Goal: Task Accomplishment & Management: Manage account settings

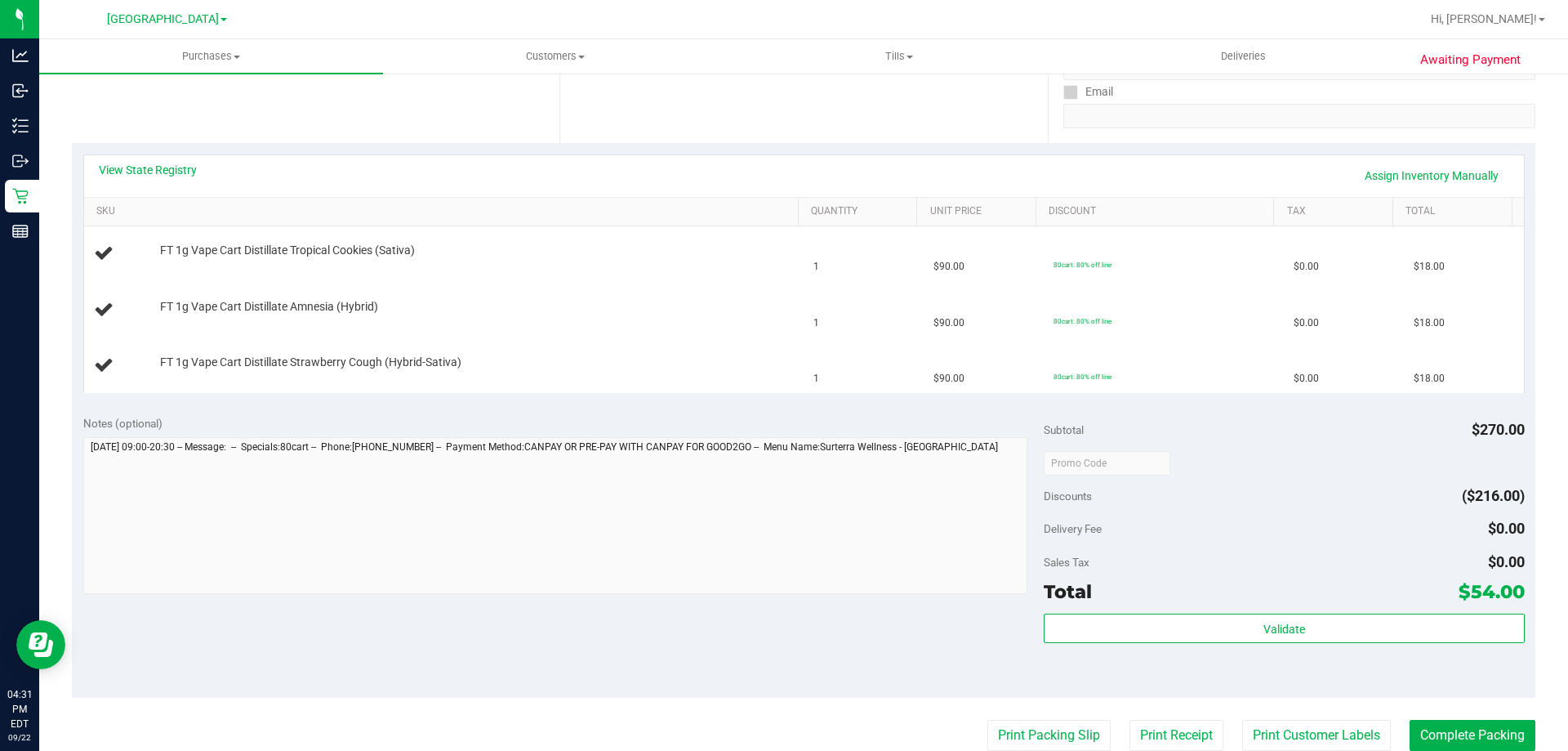
scroll to position [304, 0]
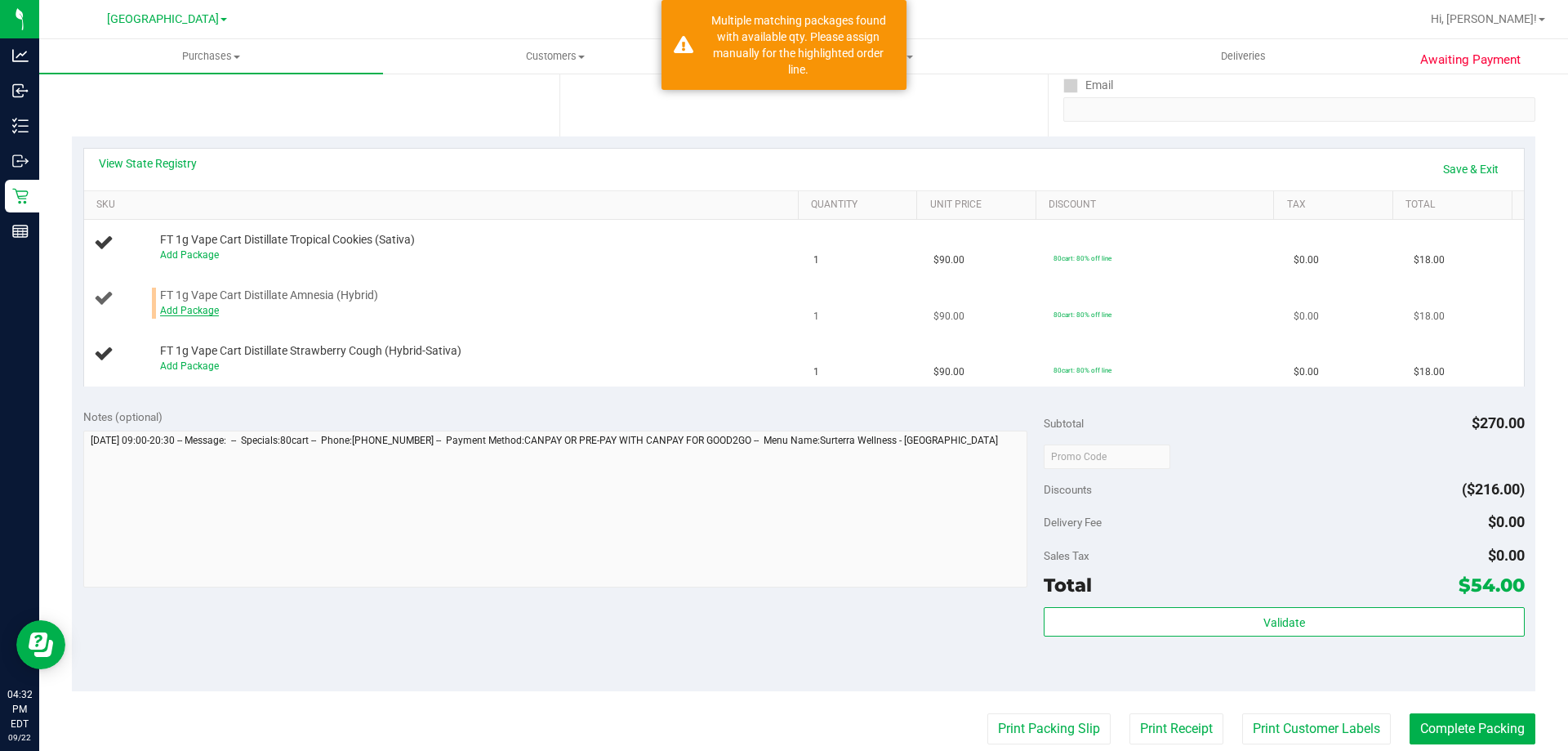
click at [193, 313] on link "Add Package" at bounding box center [189, 311] width 59 height 12
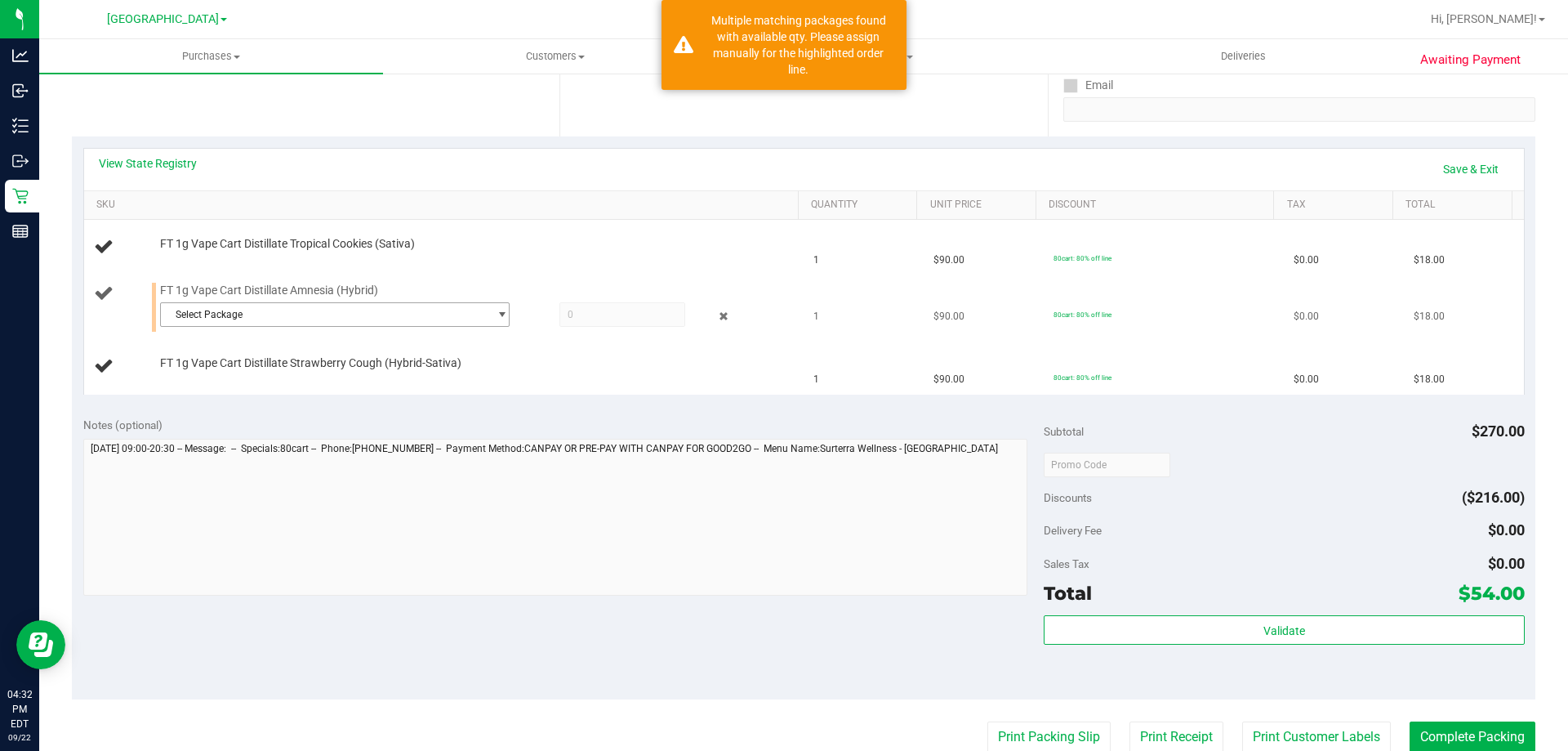
click at [496, 313] on span "select" at bounding box center [502, 314] width 13 height 13
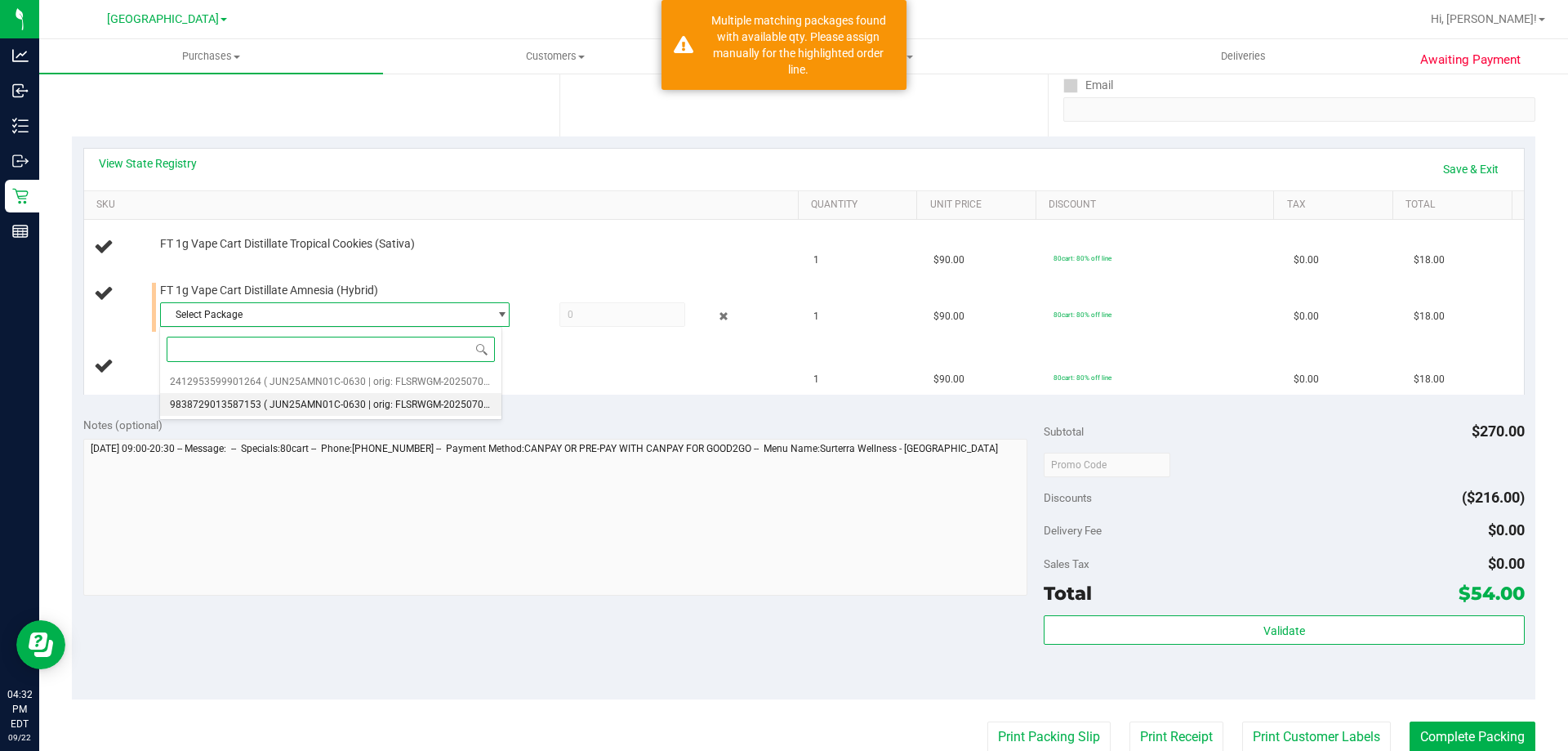
click at [413, 404] on span "( JUN25AMN01C-0630 | orig: FLSRWGM-20250707-1914 )" at bounding box center [393, 404] width 257 height 12
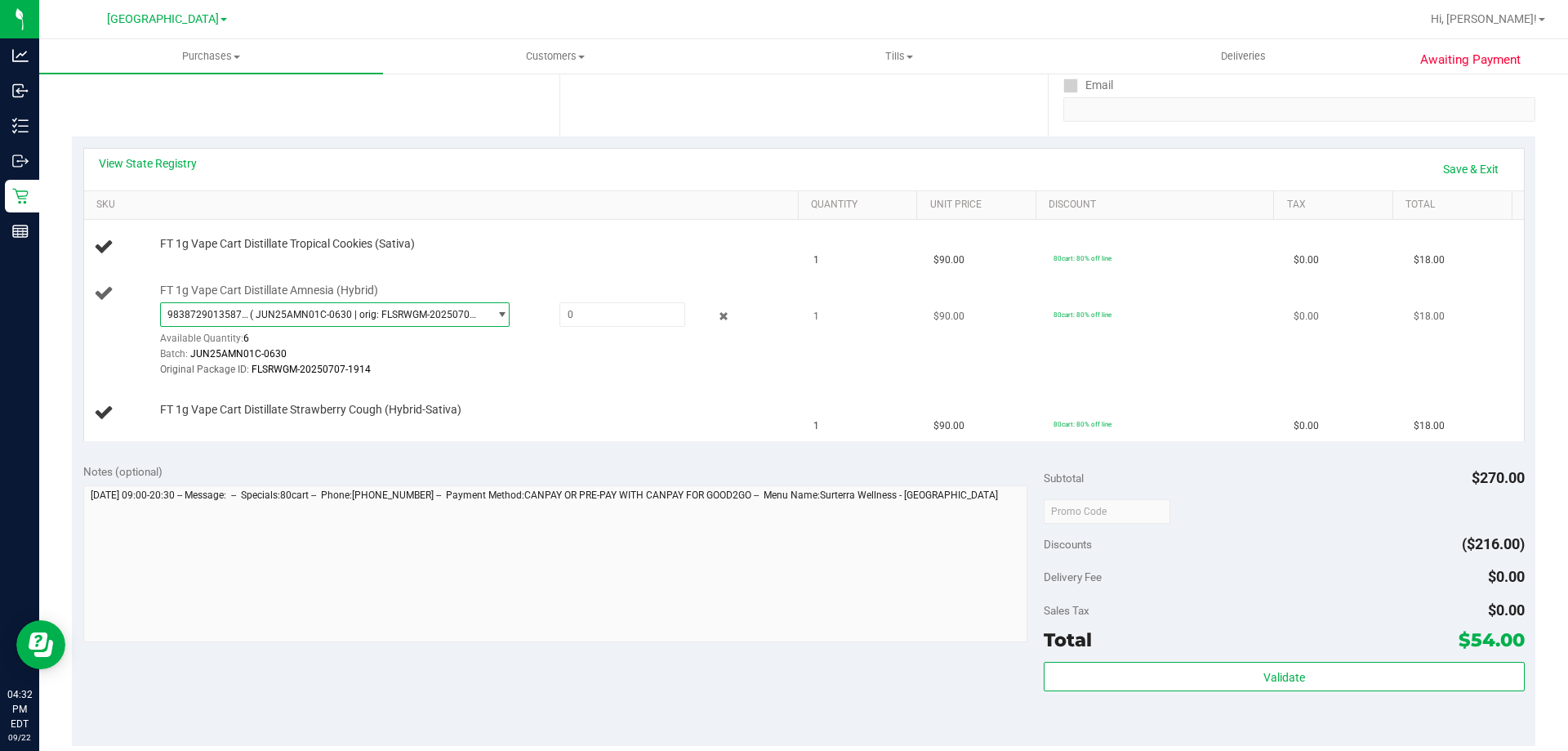
click at [496, 313] on span "select" at bounding box center [502, 314] width 13 height 13
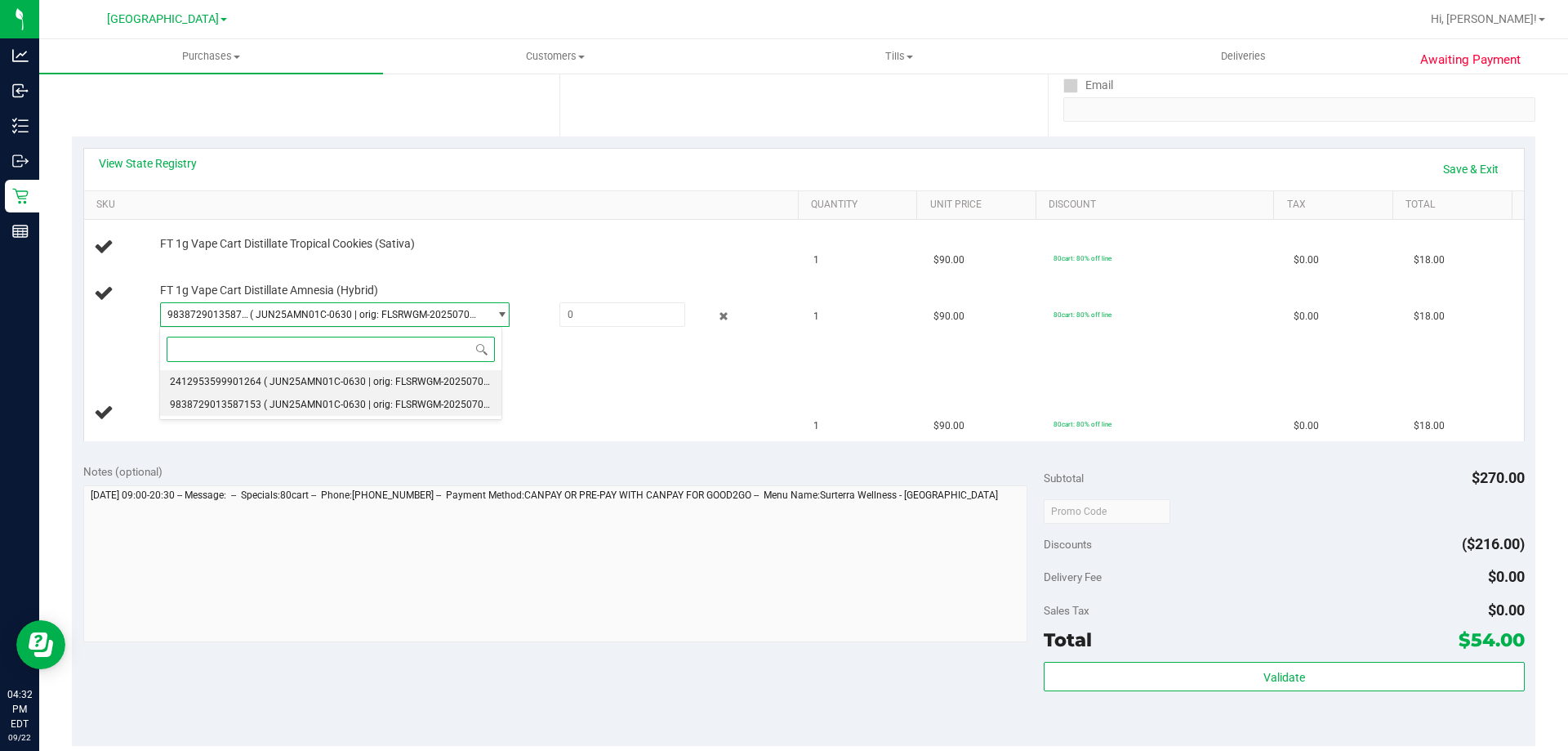
click at [383, 377] on span "( JUN25AMN01C-0630 | orig: FLSRWGM-20250707-1811 )" at bounding box center [393, 382] width 257 height 12
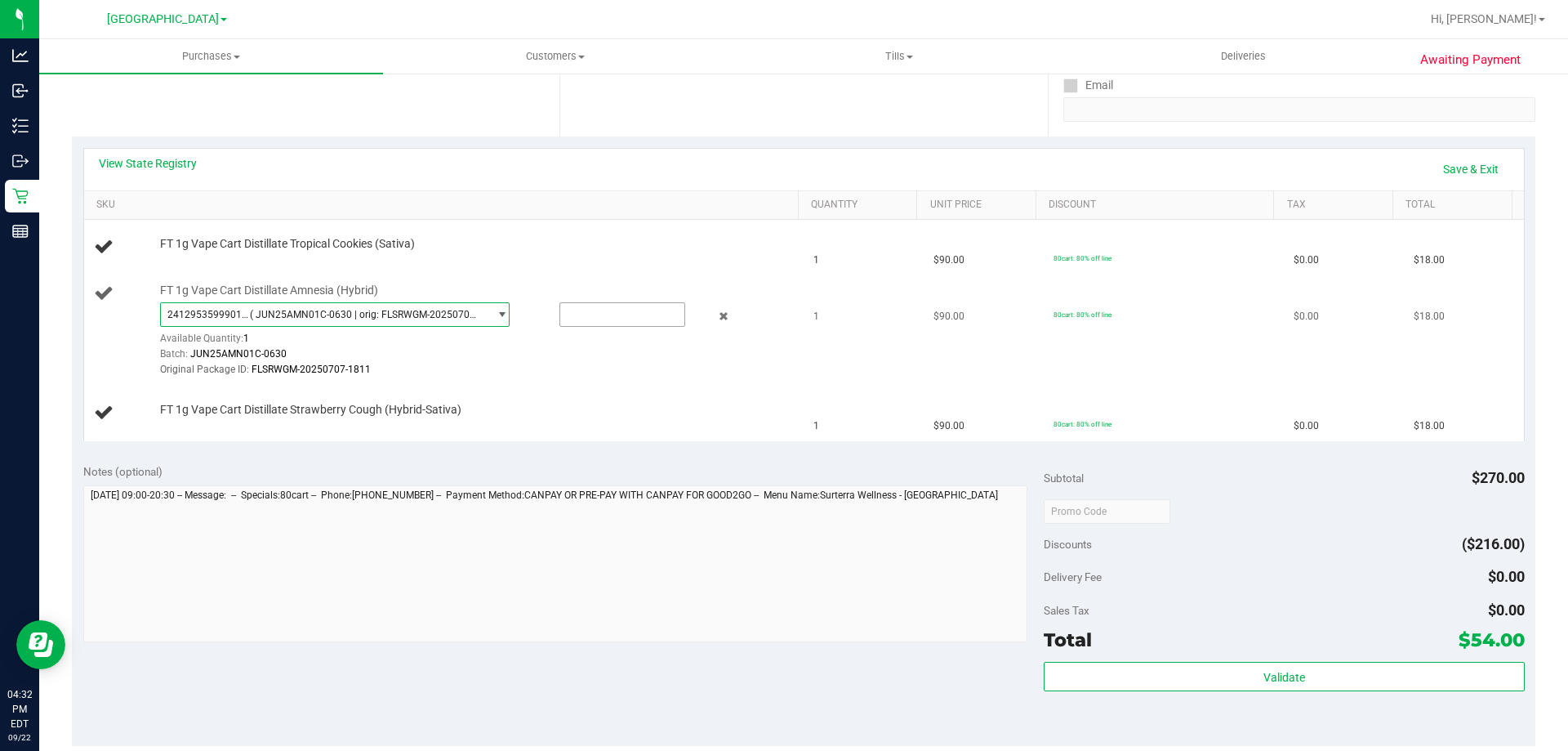
click at [599, 318] on input "text" at bounding box center [622, 314] width 124 height 23
type input "1"
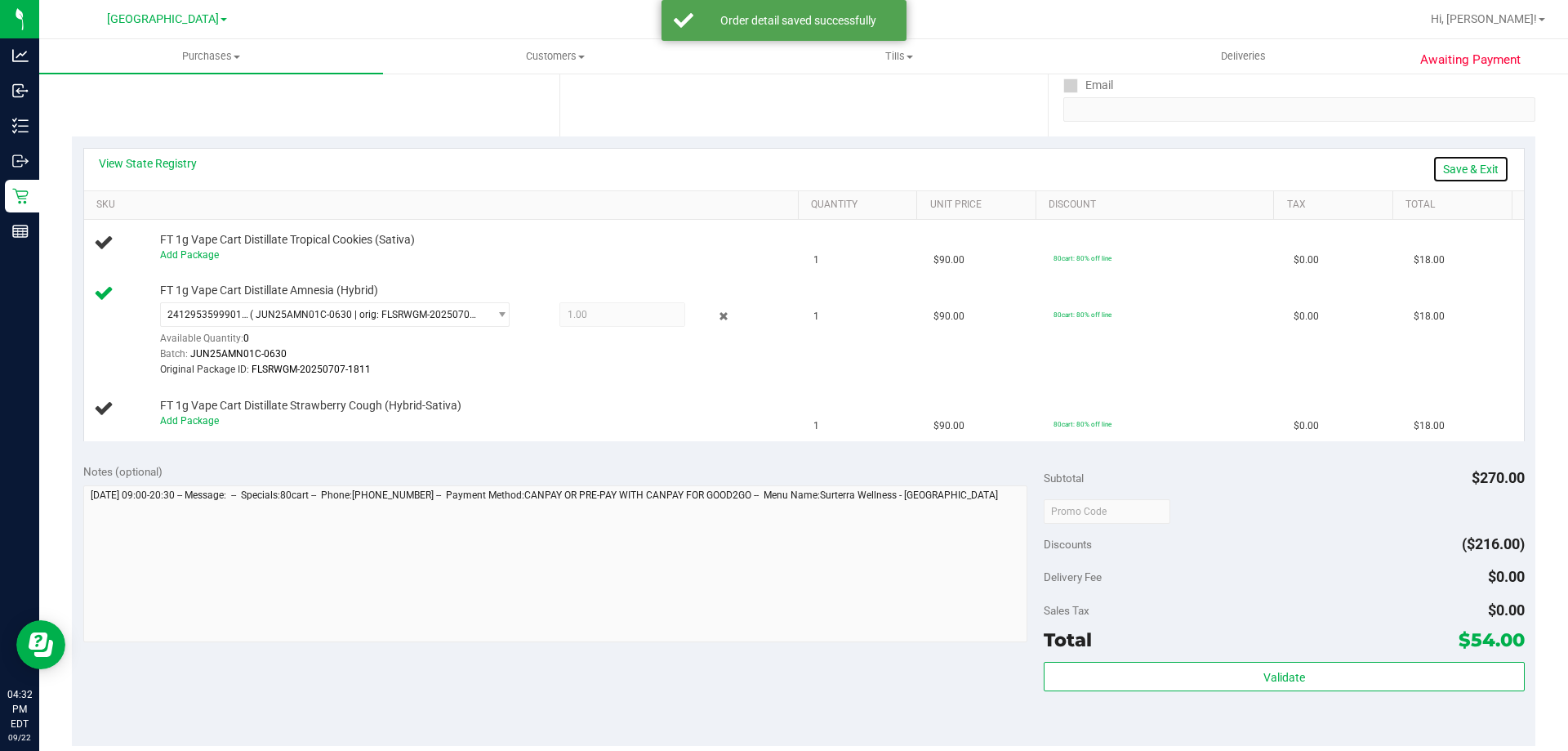
click at [1488, 169] on link "Save & Exit" at bounding box center [1471, 168] width 77 height 28
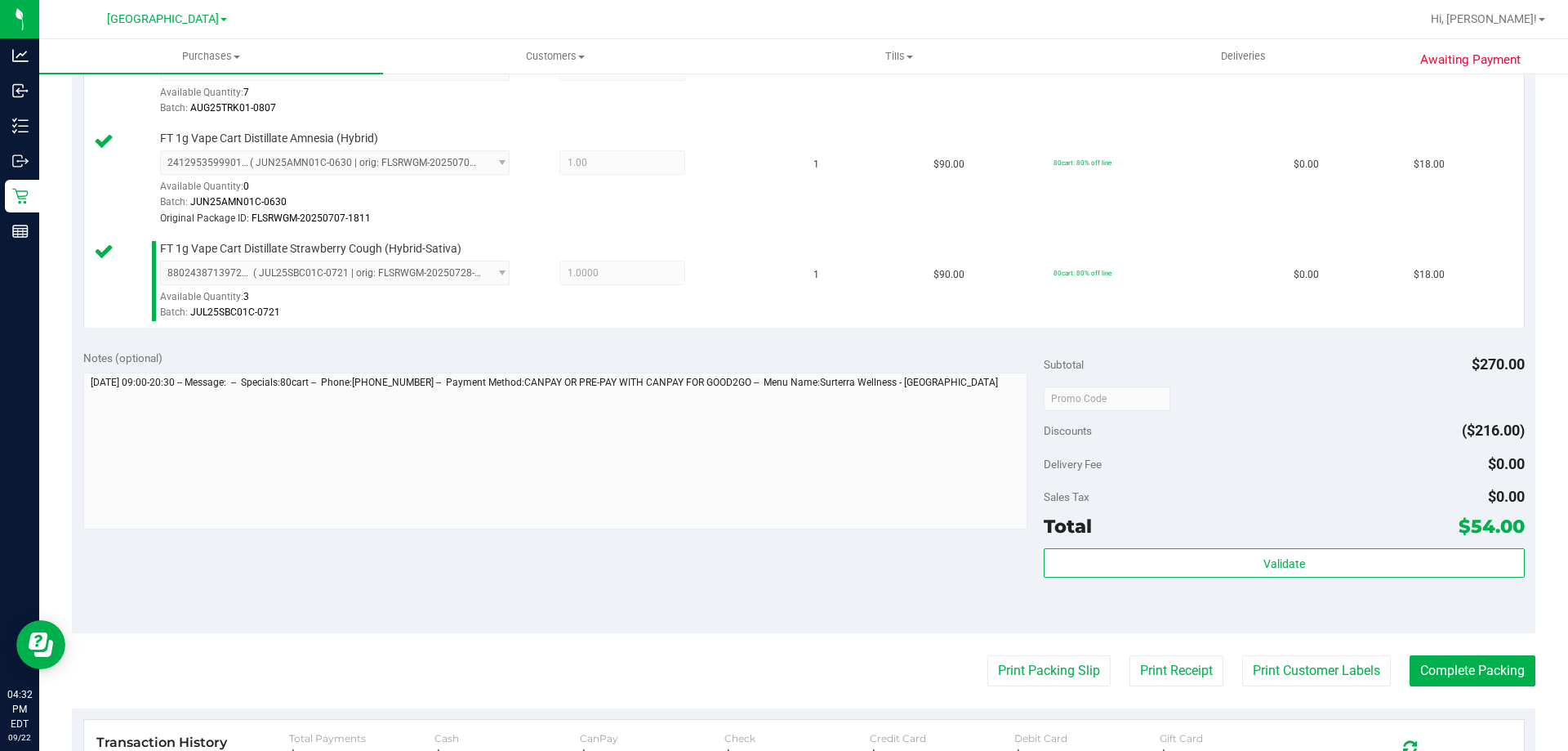
scroll to position [618, 0]
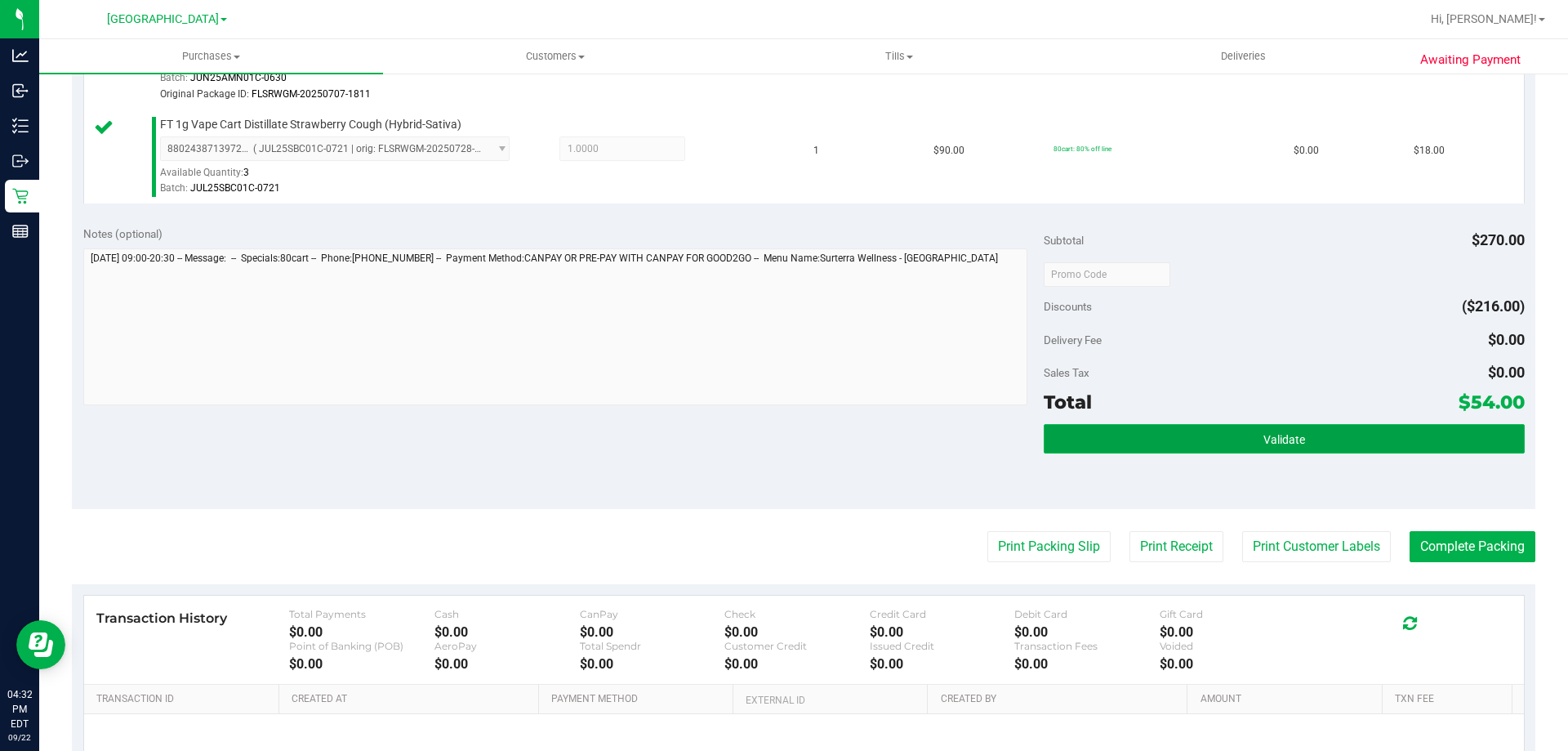
click at [1328, 429] on button "Validate" at bounding box center [1284, 438] width 480 height 29
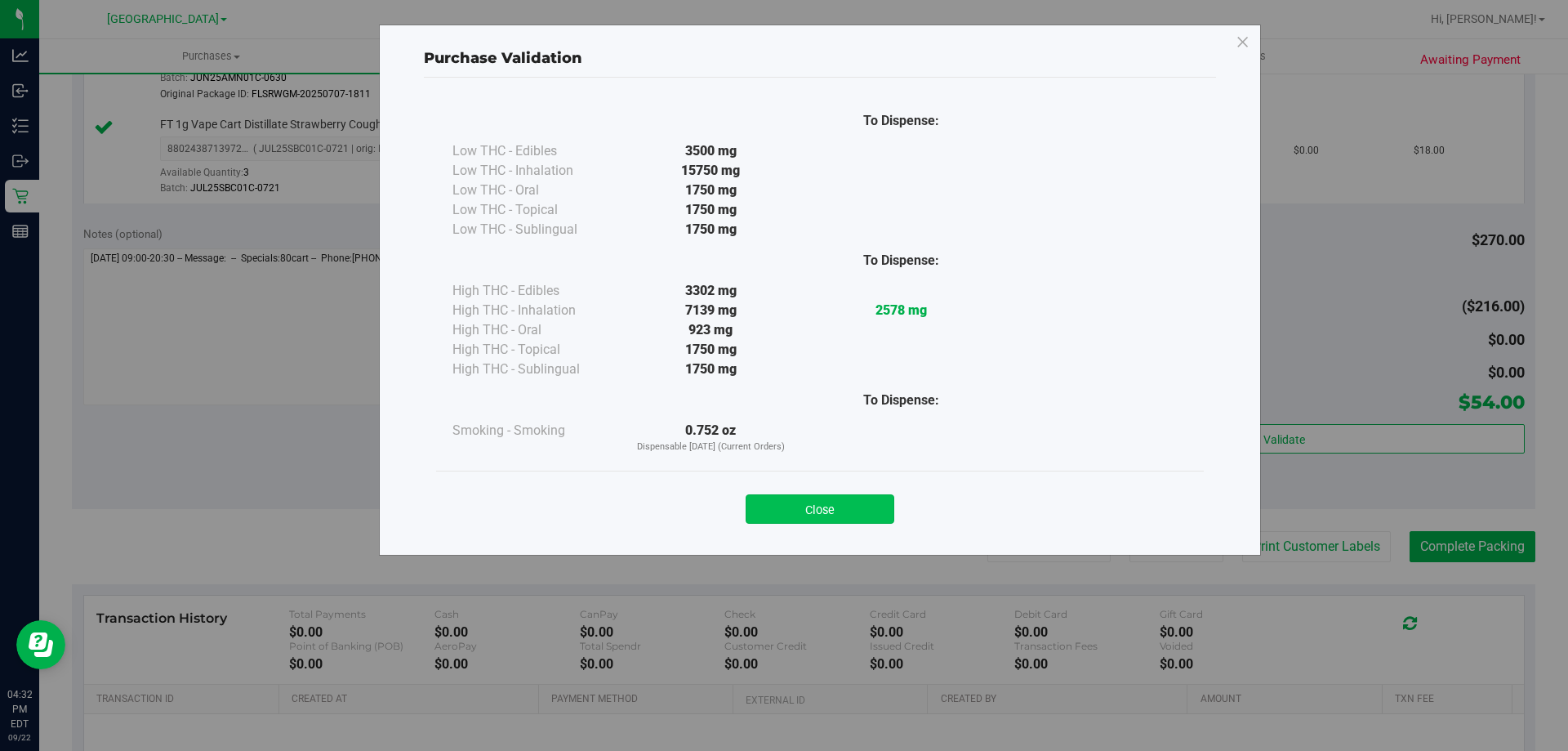
click at [839, 513] on button "Close" at bounding box center [820, 508] width 148 height 29
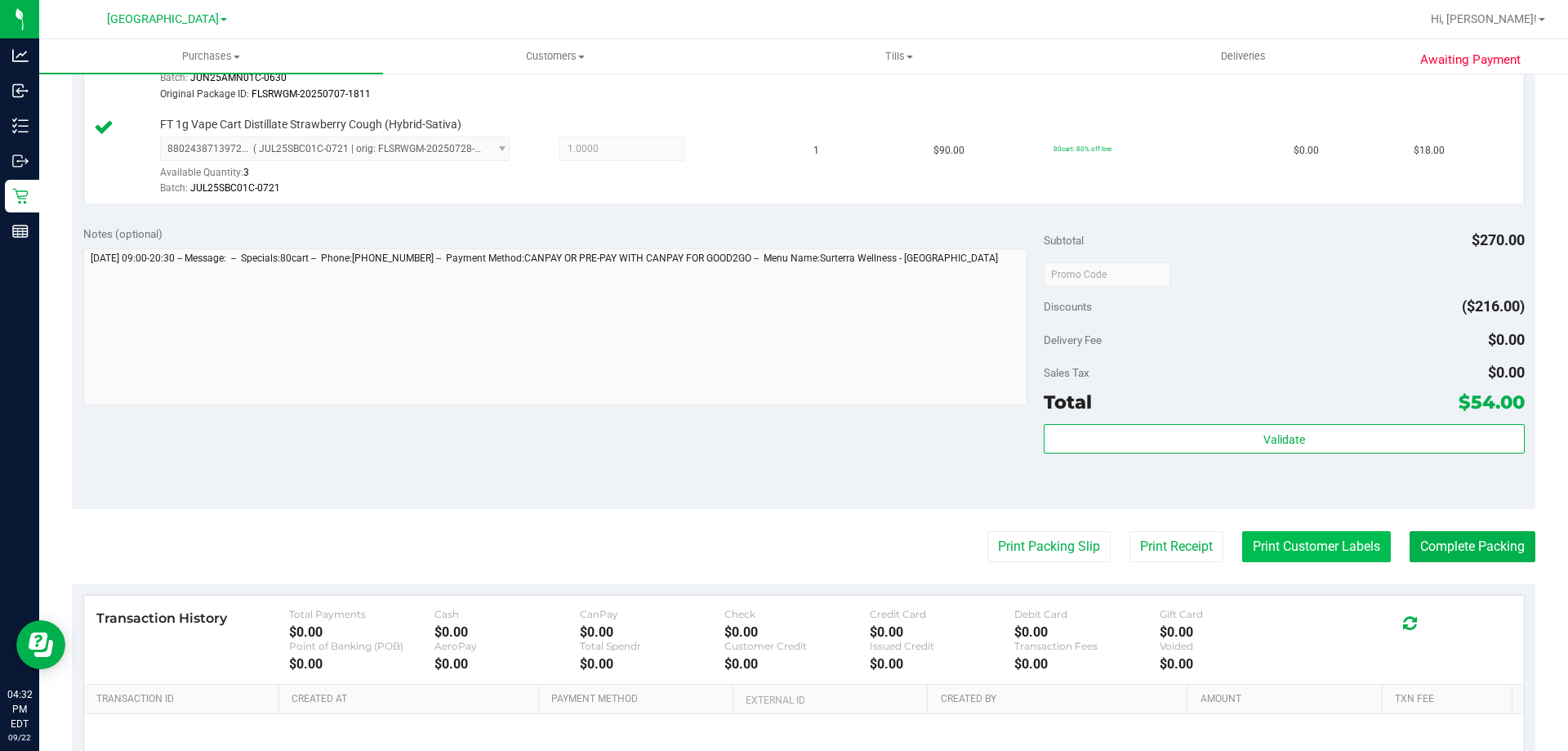
click at [1335, 533] on button "Print Customer Labels" at bounding box center [1316, 546] width 148 height 31
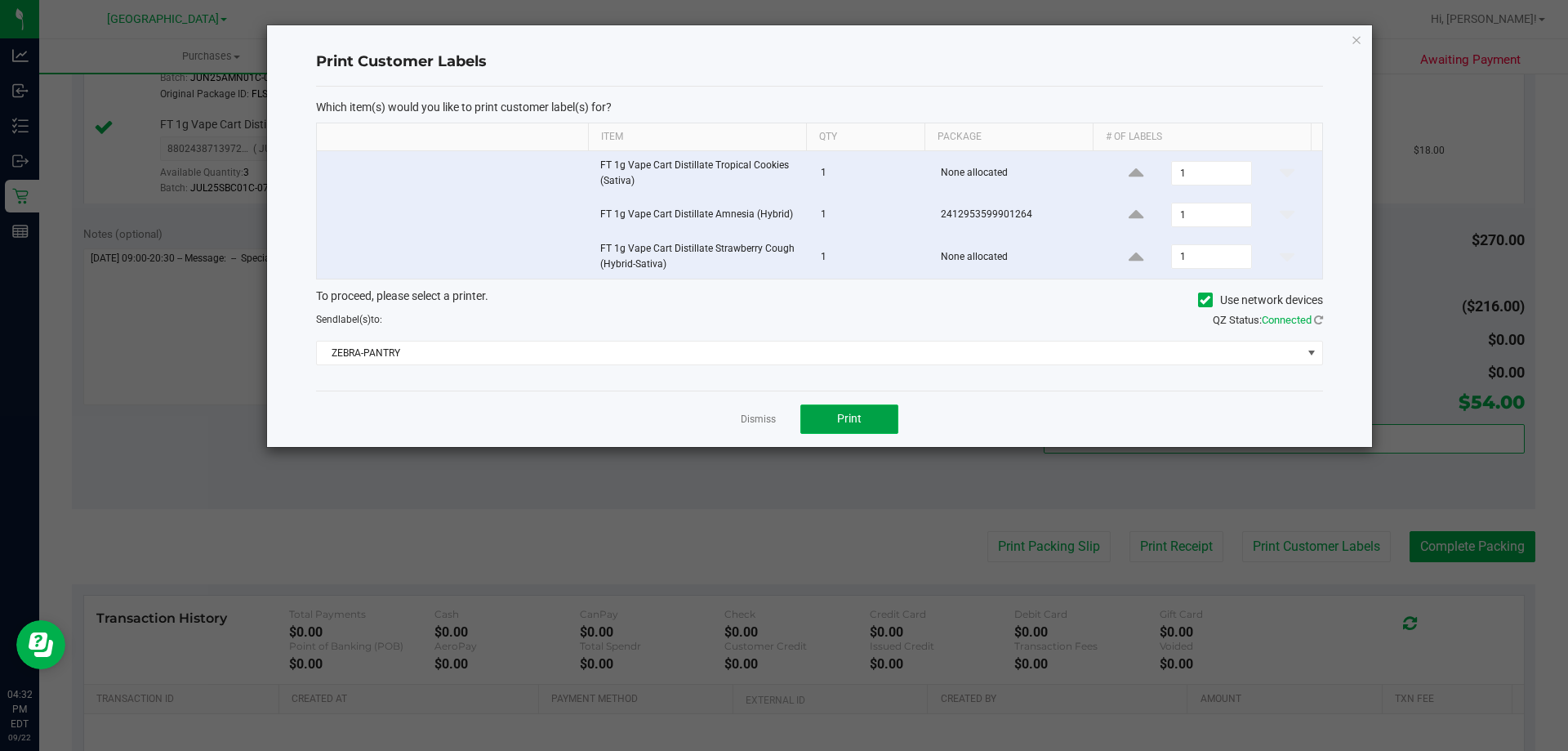
click at [864, 422] on button "Print" at bounding box center [849, 418] width 98 height 29
click at [750, 414] on link "Dismiss" at bounding box center [759, 419] width 35 height 14
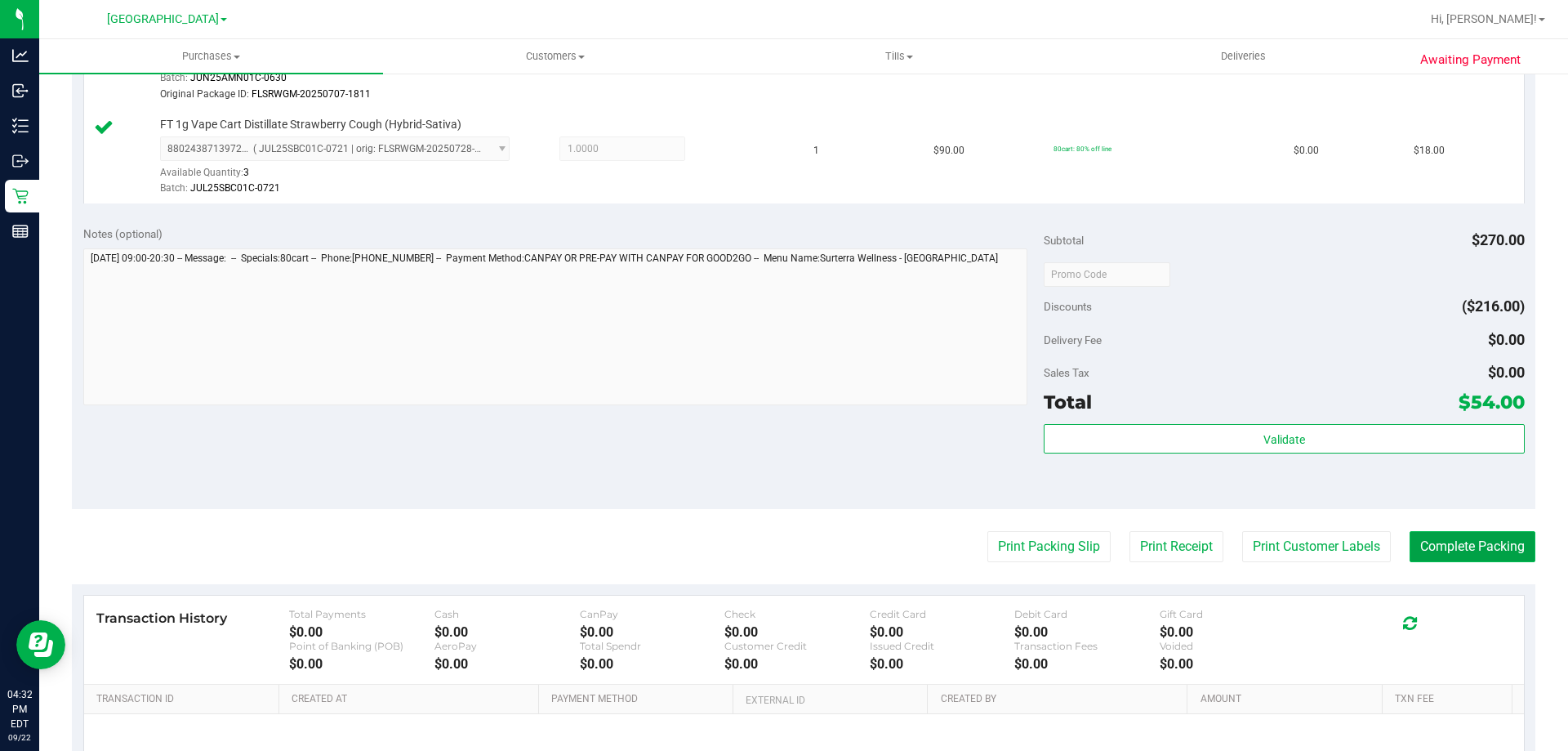
click at [1470, 549] on button "Complete Packing" at bounding box center [1472, 546] width 126 height 31
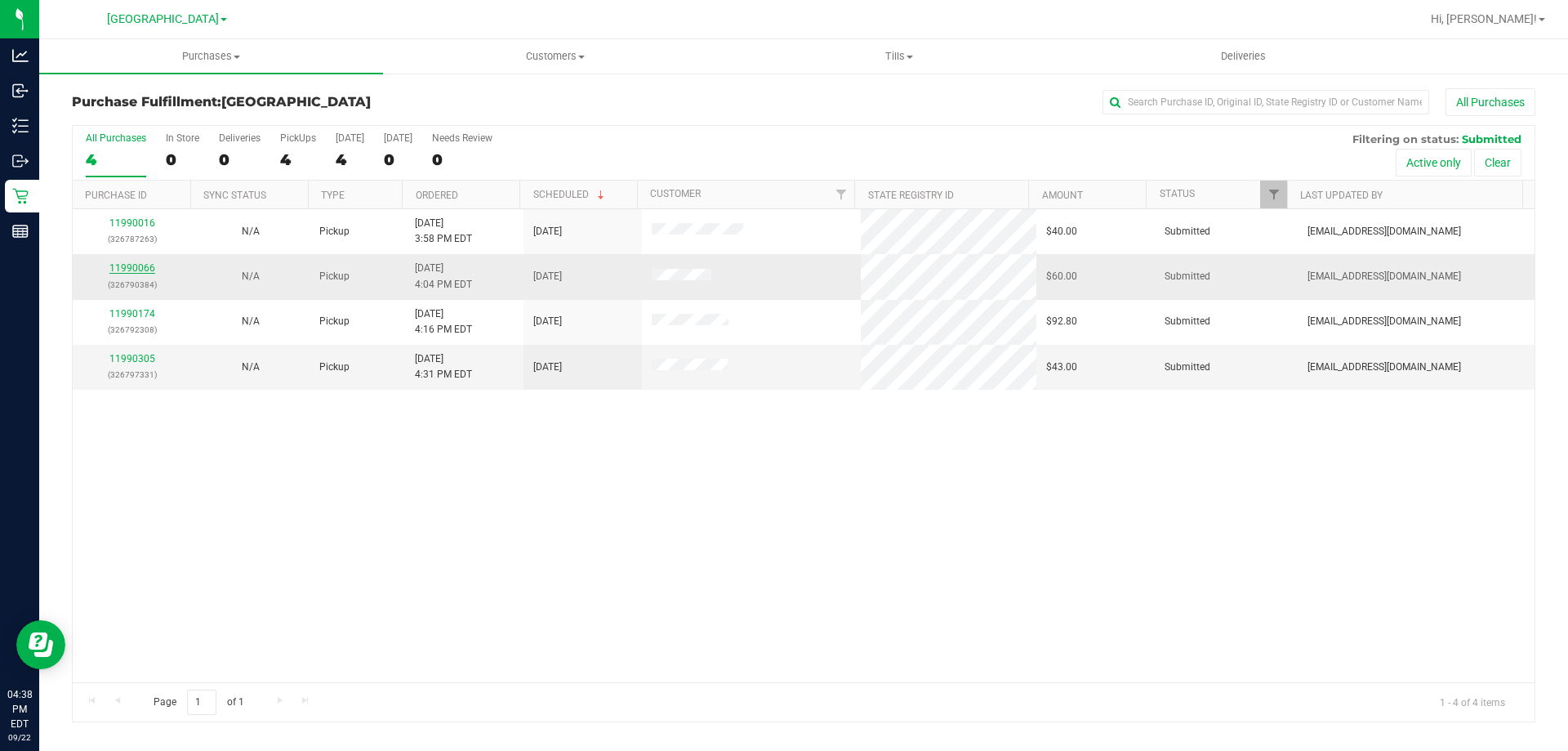
click at [127, 273] on link "11990066" at bounding box center [132, 268] width 46 height 12
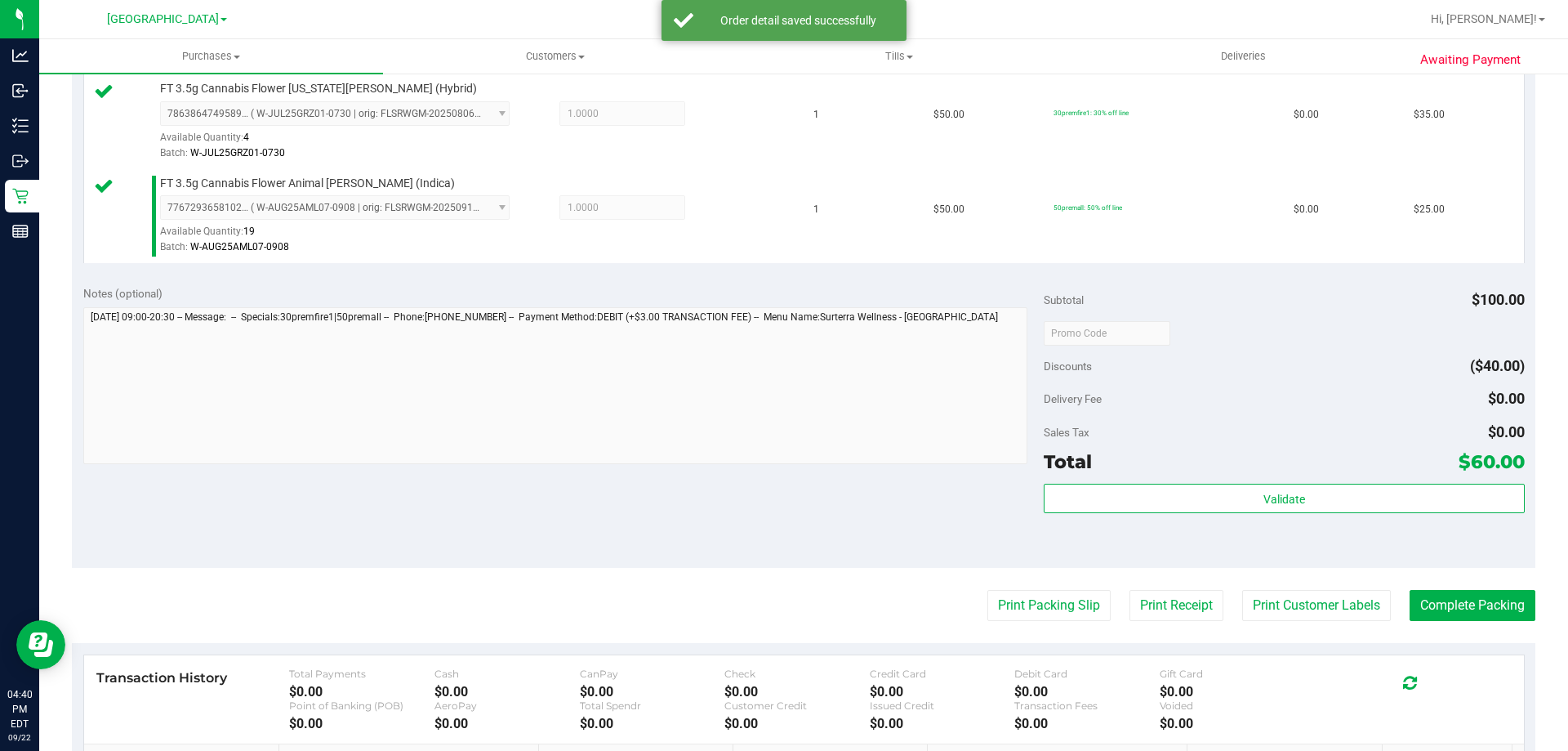
scroll to position [468, 0]
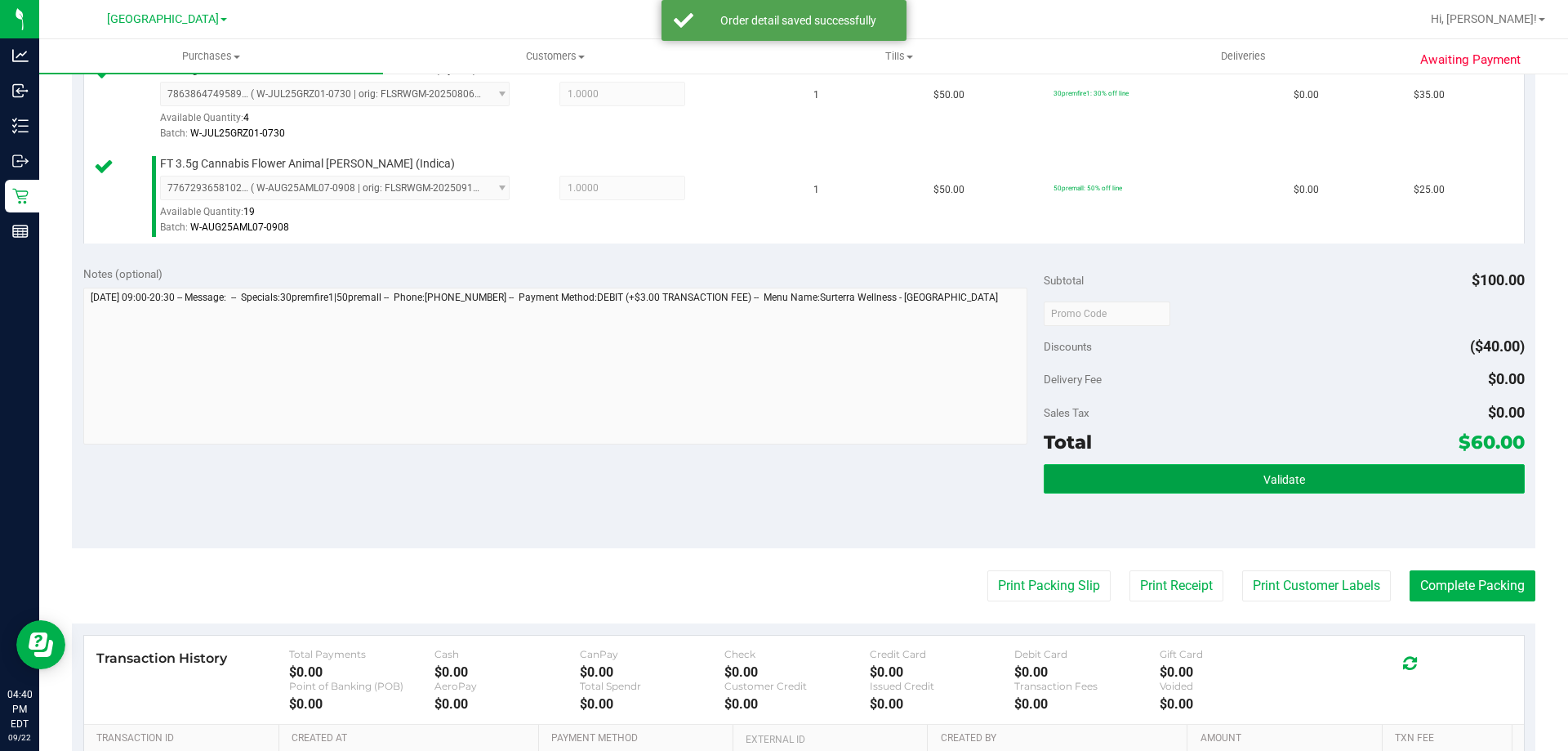
click at [1330, 478] on button "Validate" at bounding box center [1284, 478] width 480 height 29
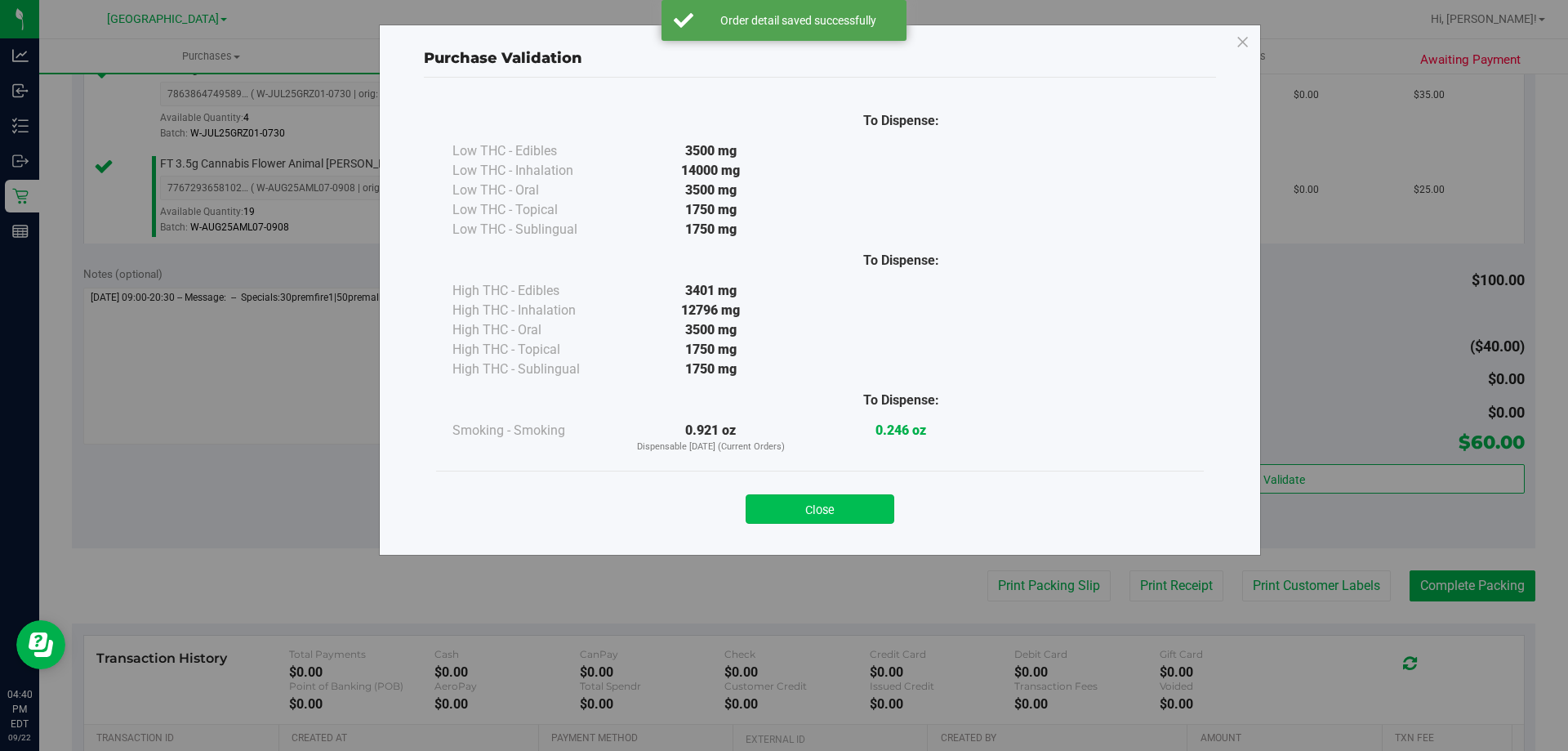
click at [855, 508] on button "Close" at bounding box center [820, 508] width 148 height 29
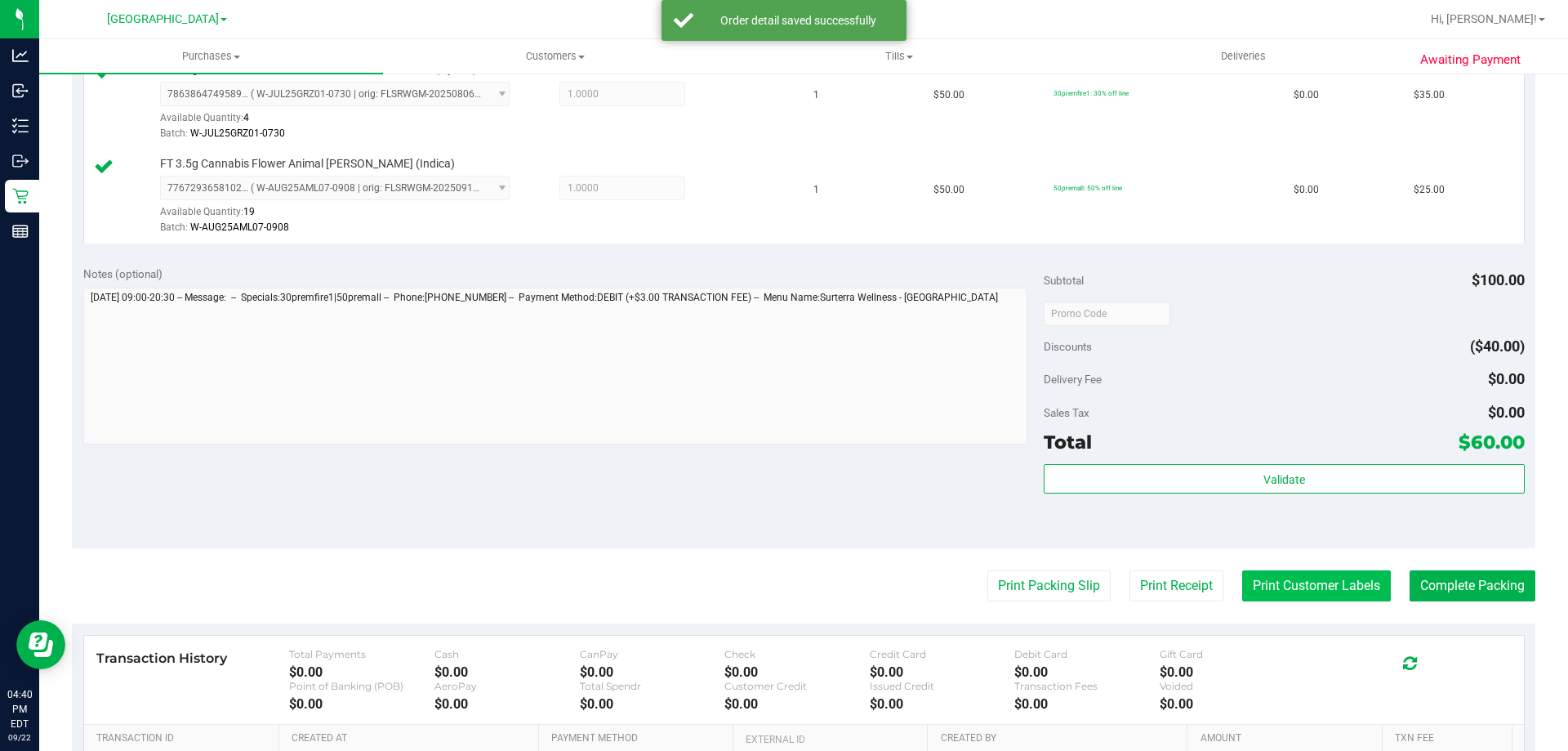
click at [1339, 591] on button "Print Customer Labels" at bounding box center [1316, 585] width 148 height 31
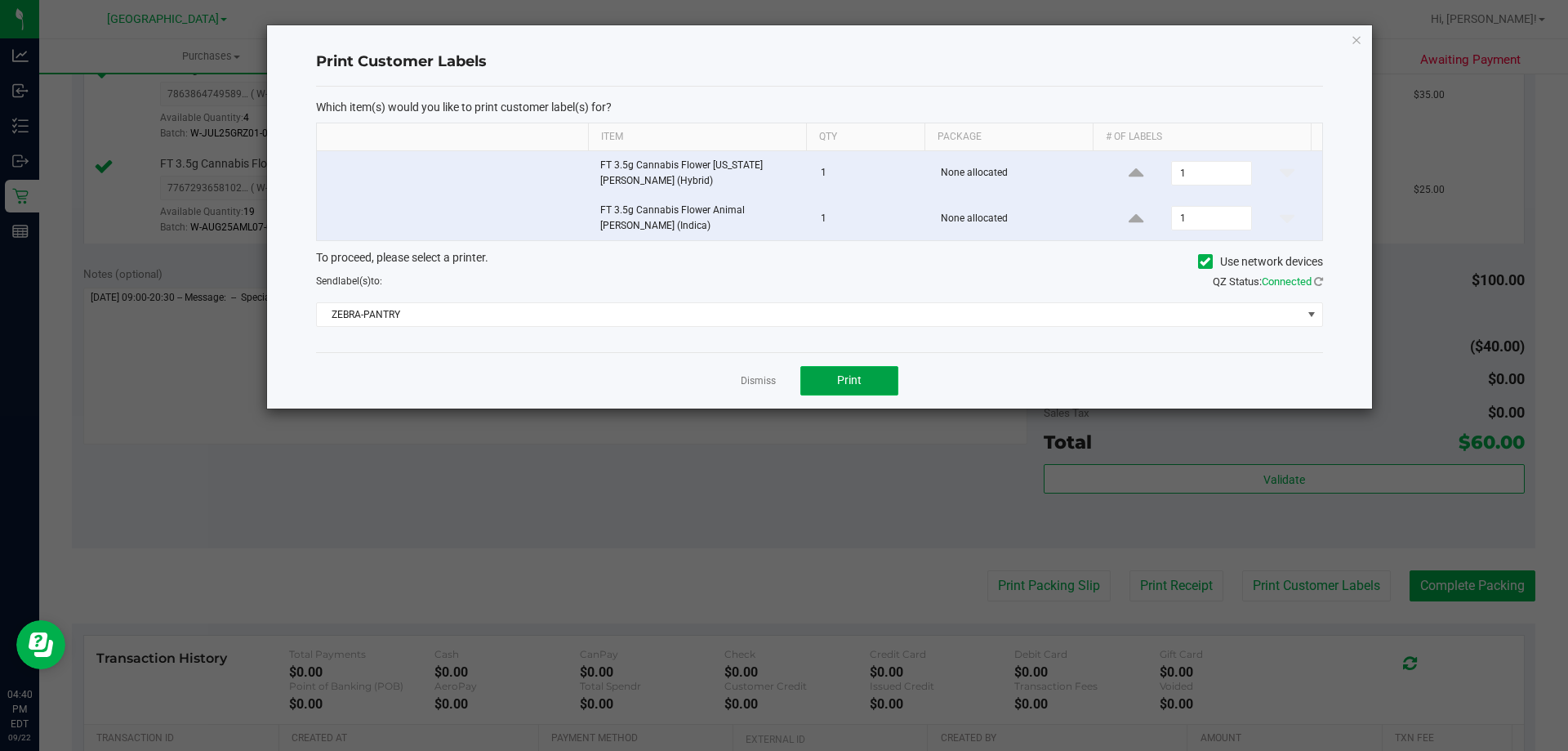
click at [879, 378] on button "Print" at bounding box center [849, 380] width 98 height 29
click at [754, 375] on link "Dismiss" at bounding box center [759, 381] width 35 height 14
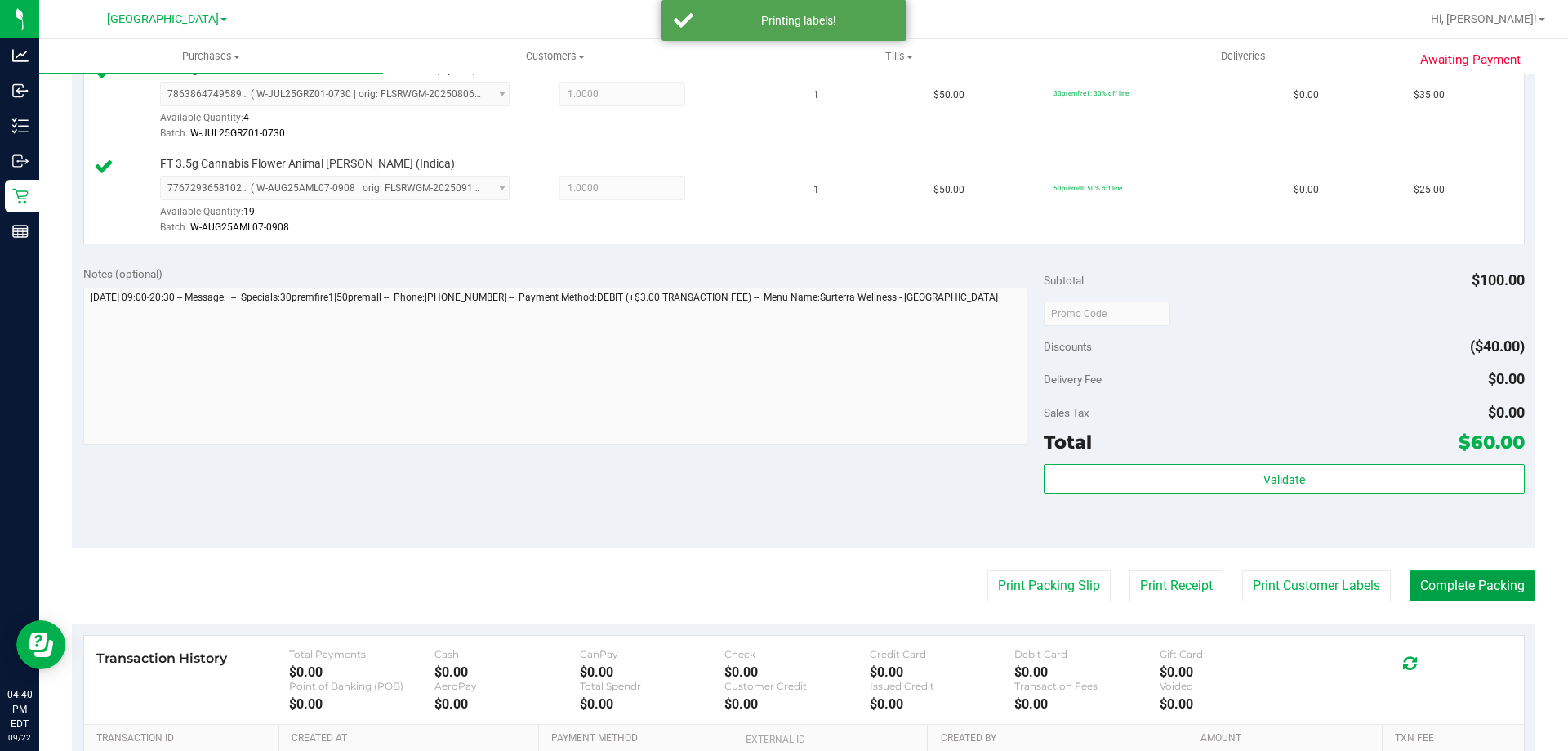
click at [1505, 587] on button "Complete Packing" at bounding box center [1472, 585] width 126 height 31
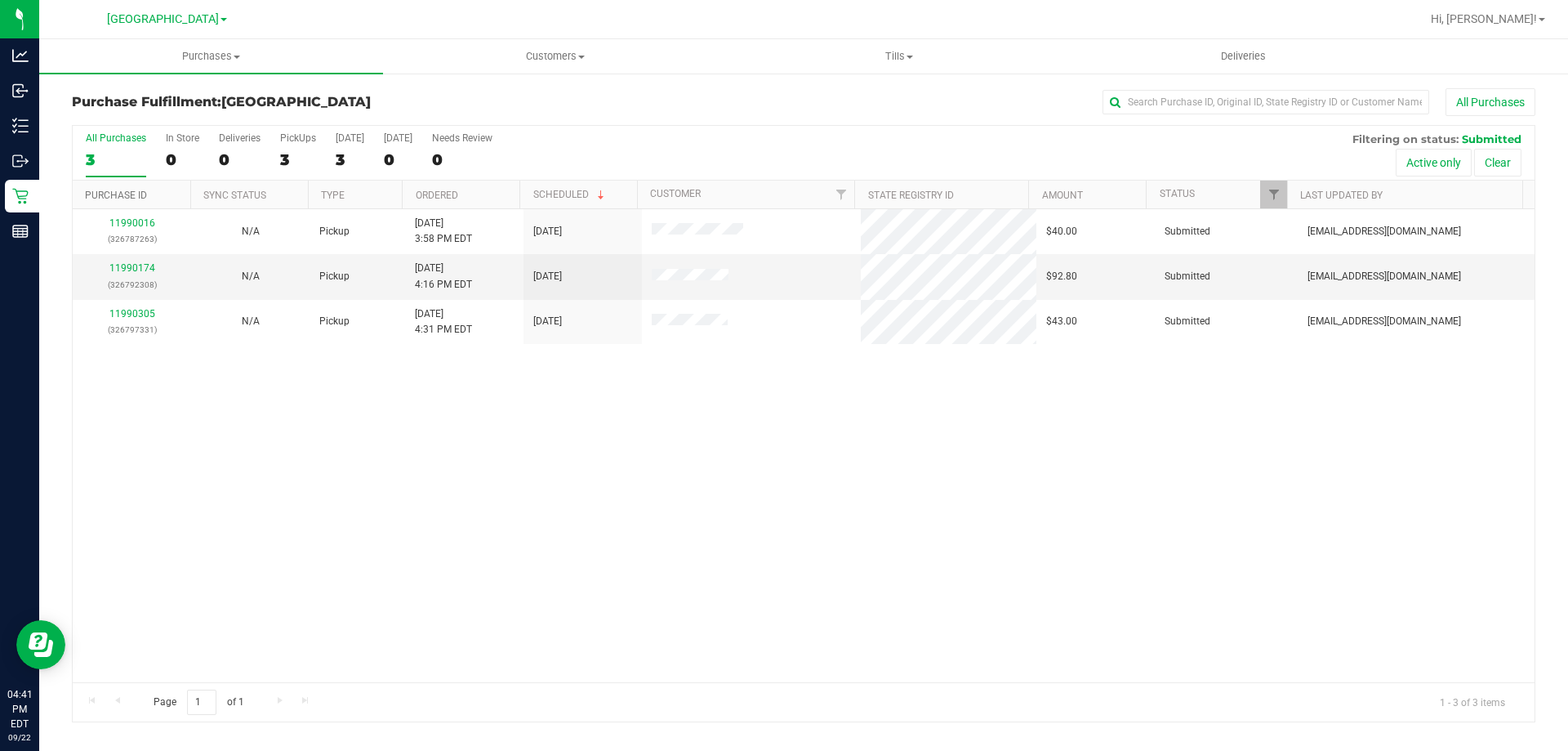
click at [125, 198] on link "Purchase ID" at bounding box center [116, 195] width 62 height 12
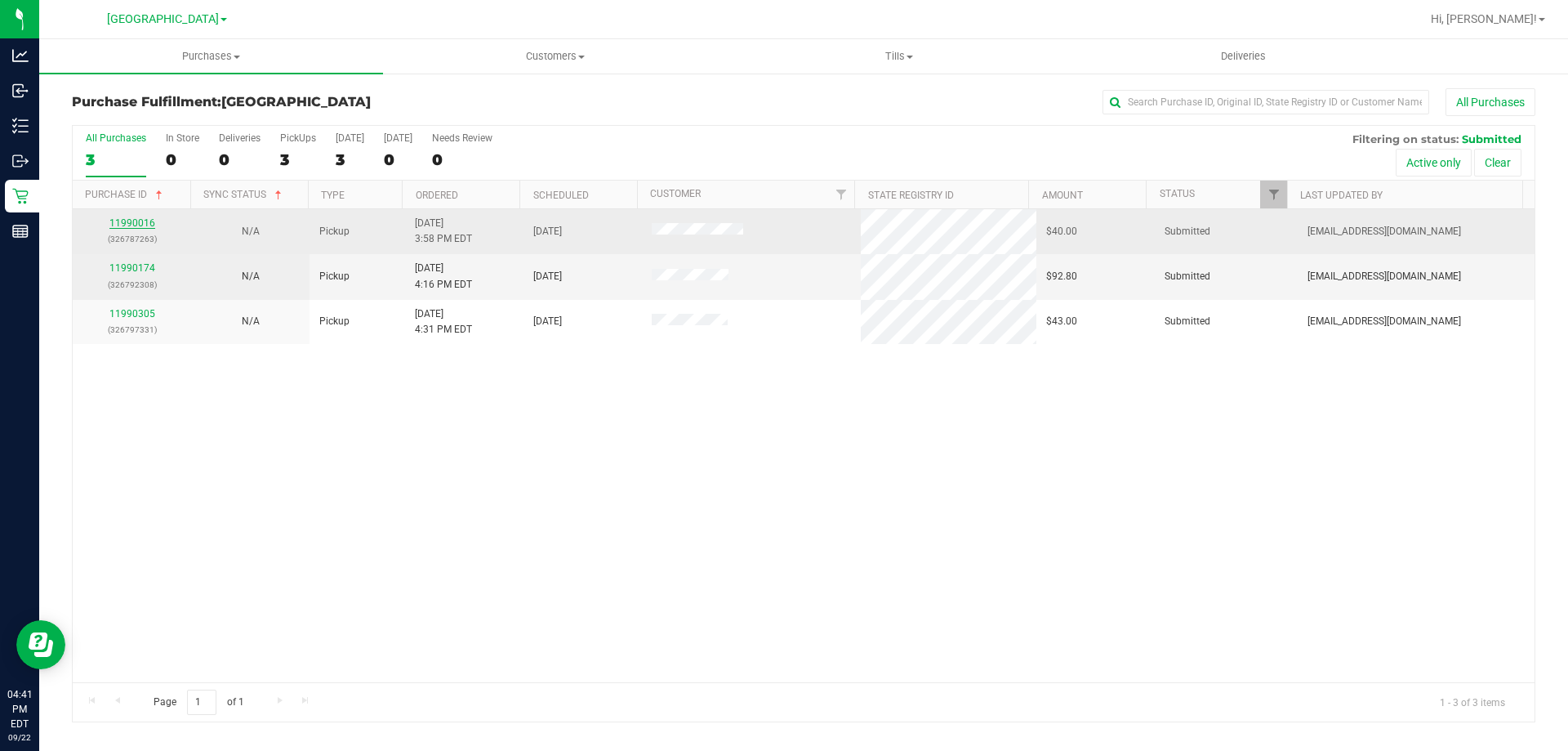
click at [116, 228] on link "11990016" at bounding box center [132, 223] width 46 height 12
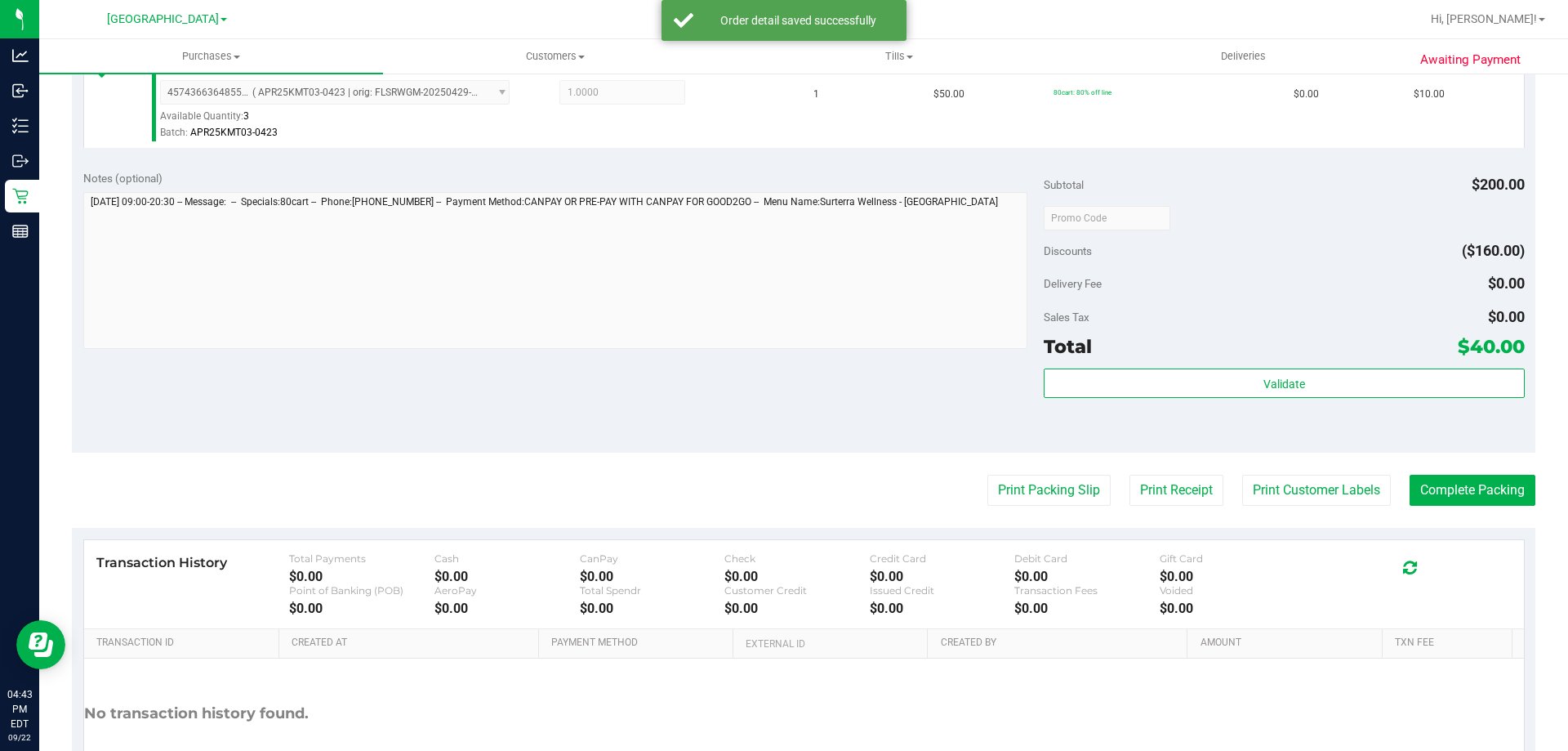
scroll to position [760, 0]
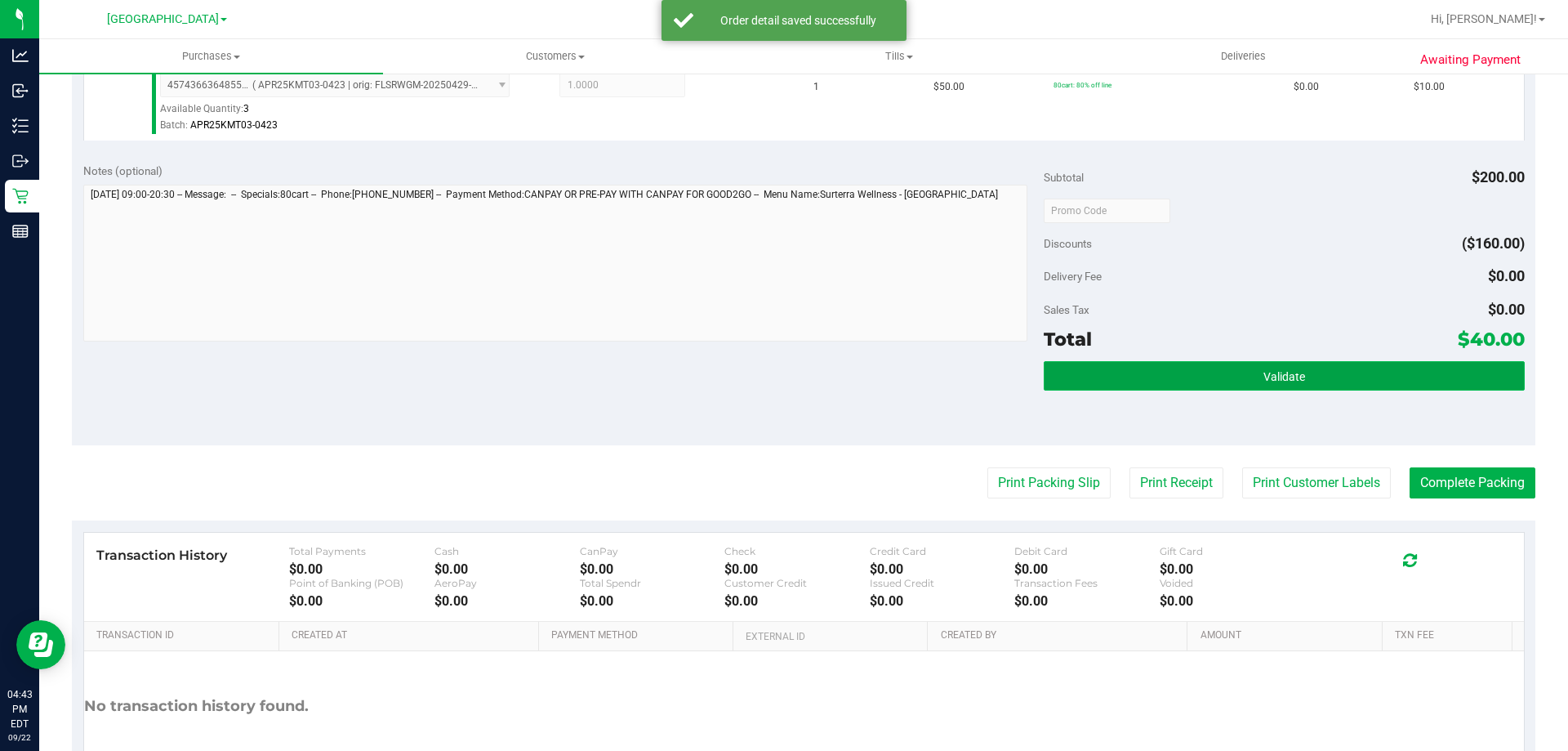
click at [1289, 370] on span "Validate" at bounding box center [1285, 377] width 42 height 13
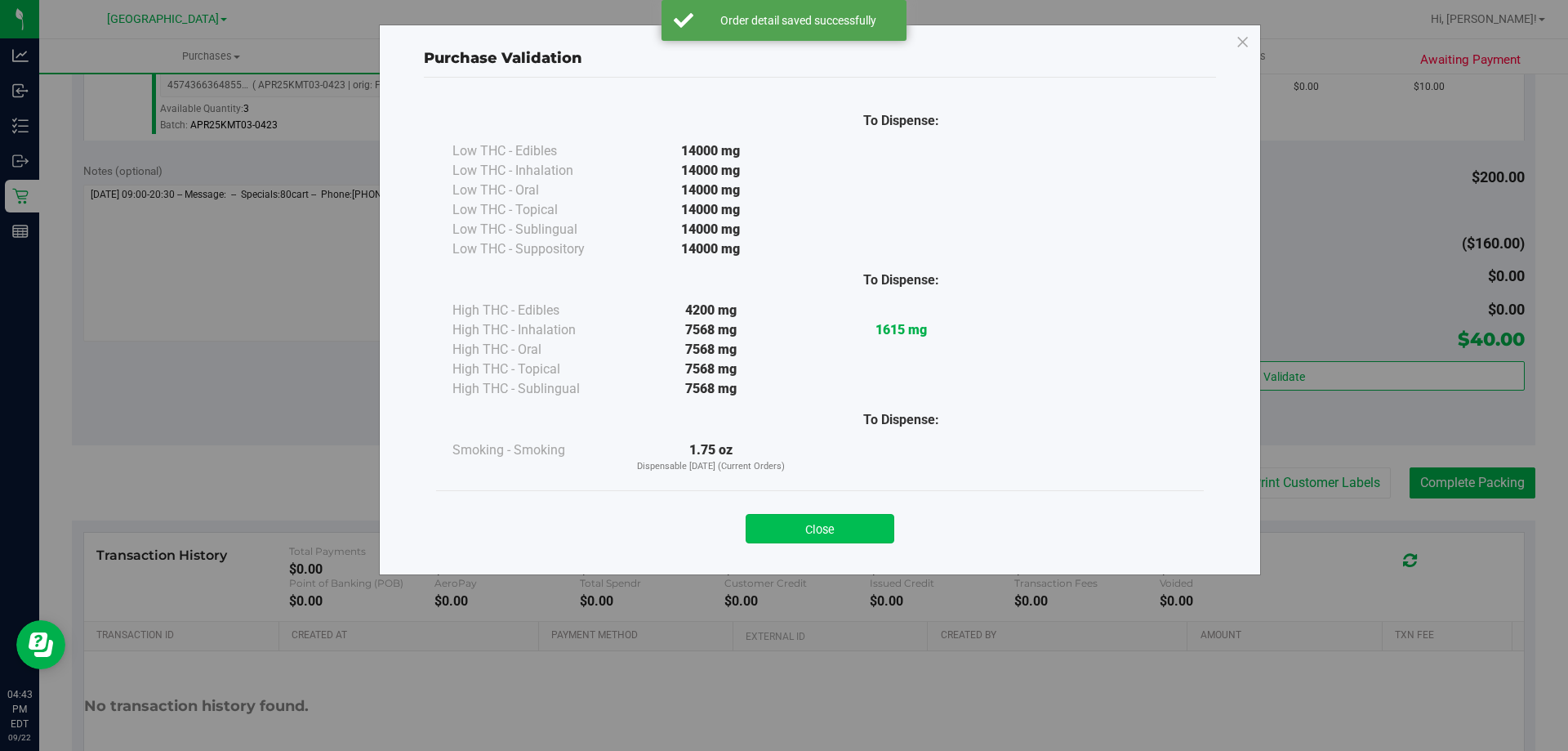
click at [816, 523] on button "Close" at bounding box center [820, 528] width 148 height 29
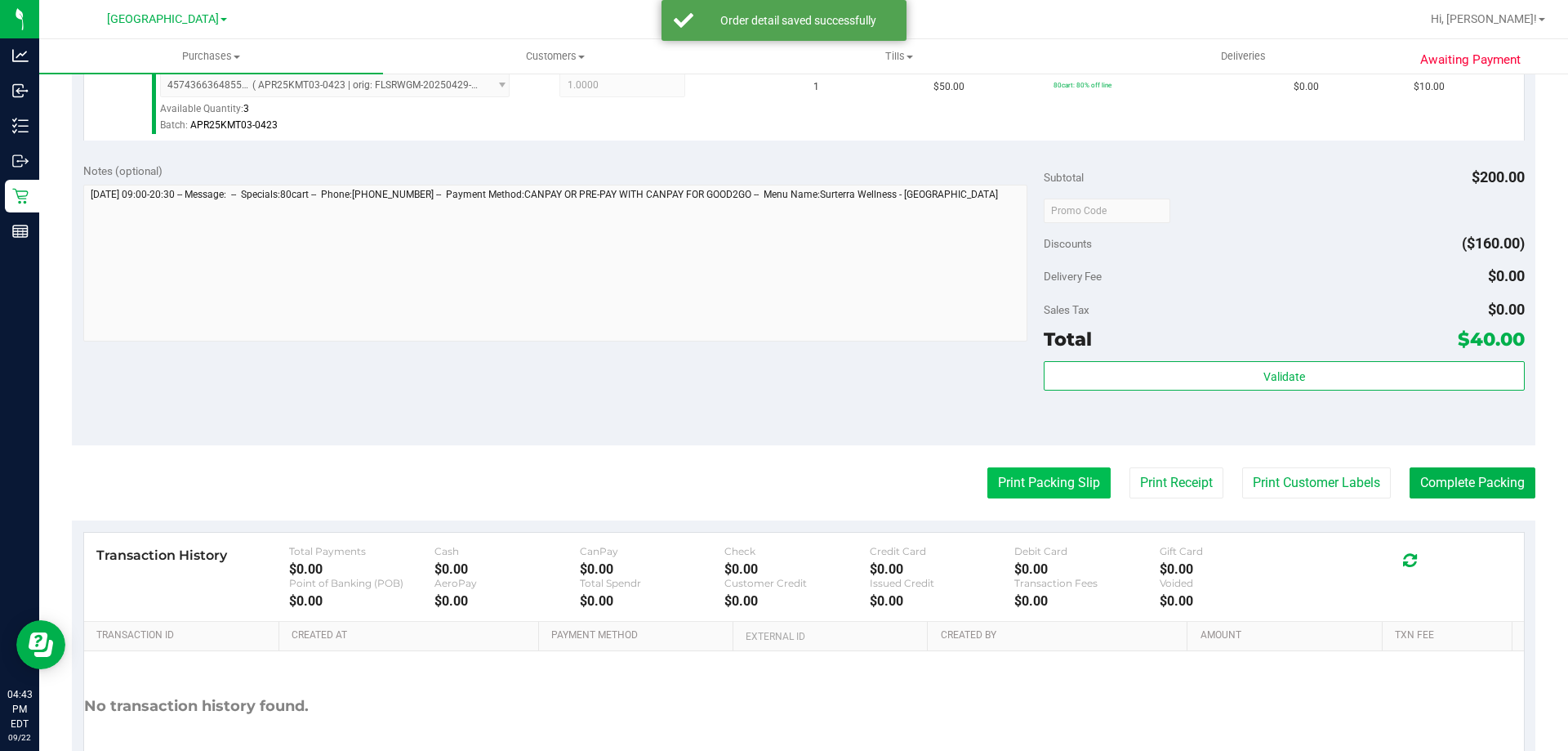
click at [1063, 478] on button "Print Packing Slip" at bounding box center [1050, 483] width 123 height 31
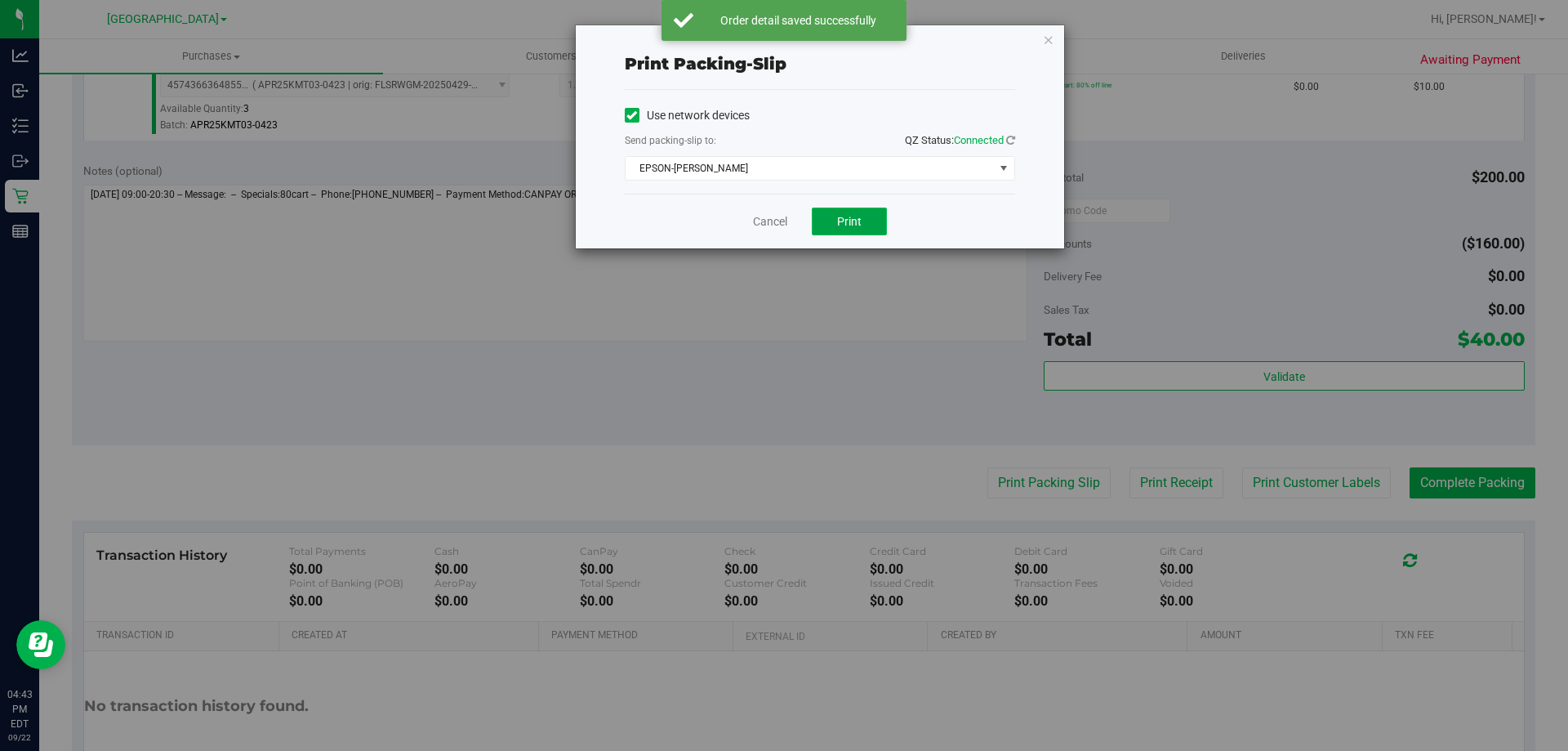
click at [846, 217] on span "Print" at bounding box center [849, 222] width 24 height 13
click at [761, 220] on link "Cancel" at bounding box center [769, 222] width 34 height 18
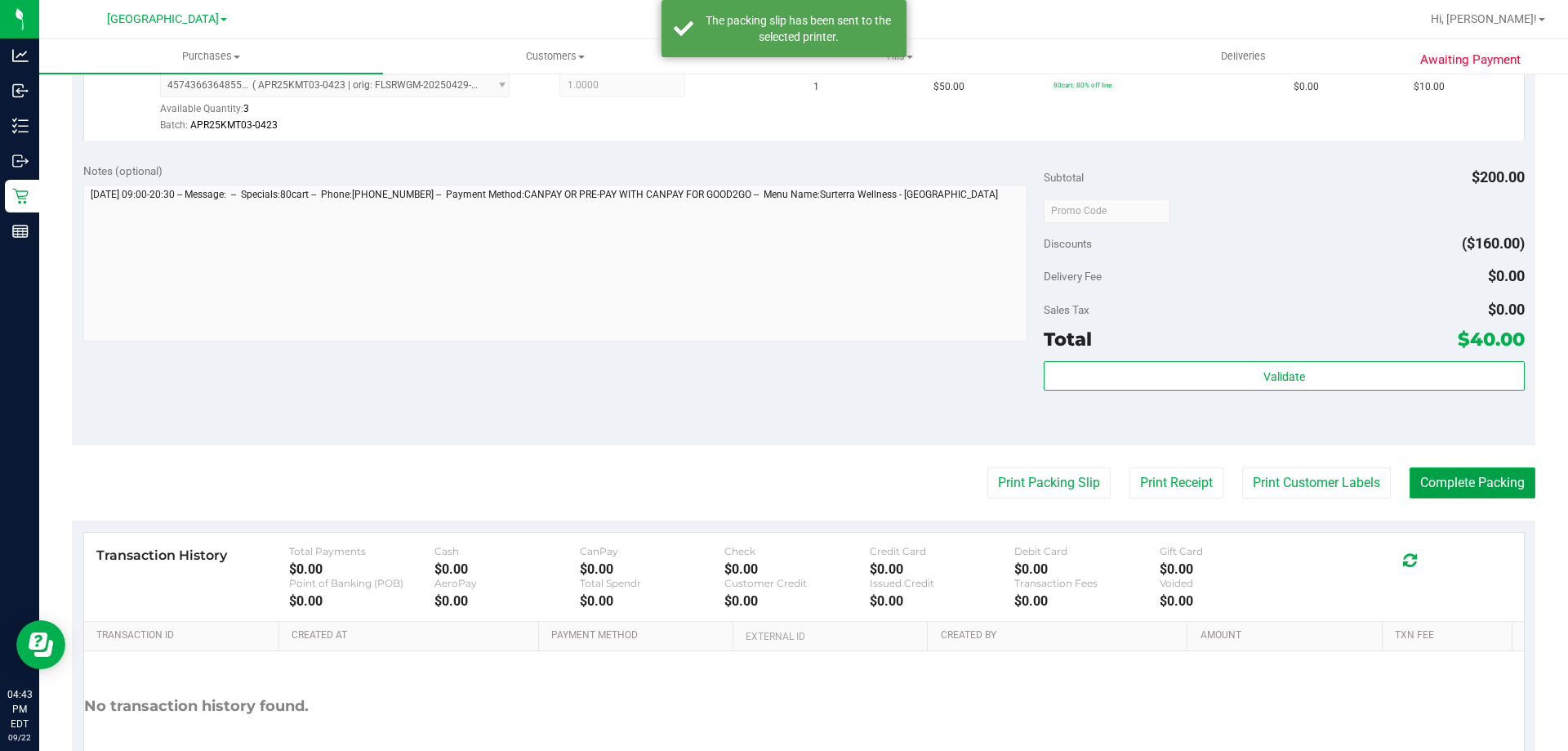
click at [1461, 470] on button "Complete Packing" at bounding box center [1472, 483] width 126 height 31
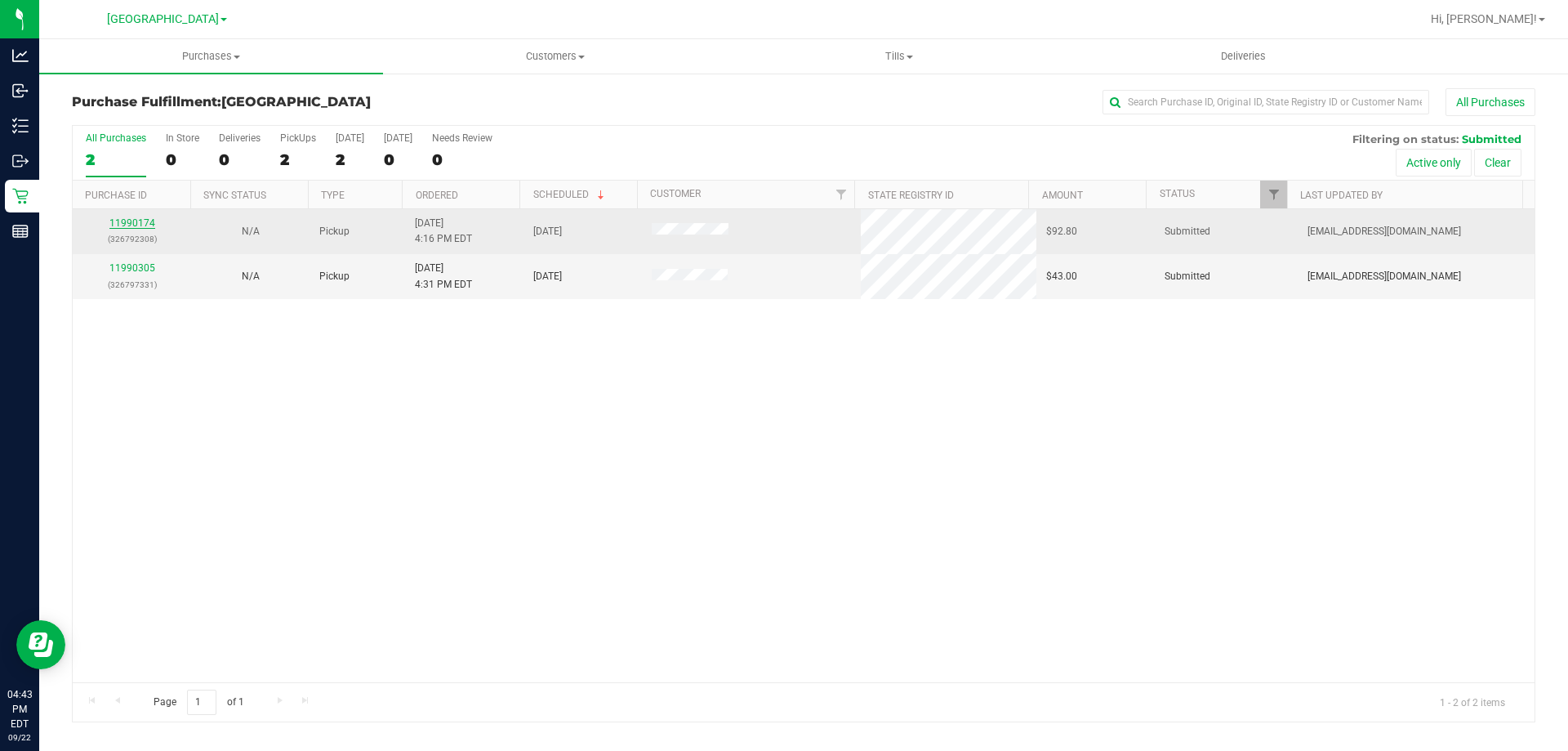
click at [125, 221] on link "11990174" at bounding box center [132, 223] width 46 height 12
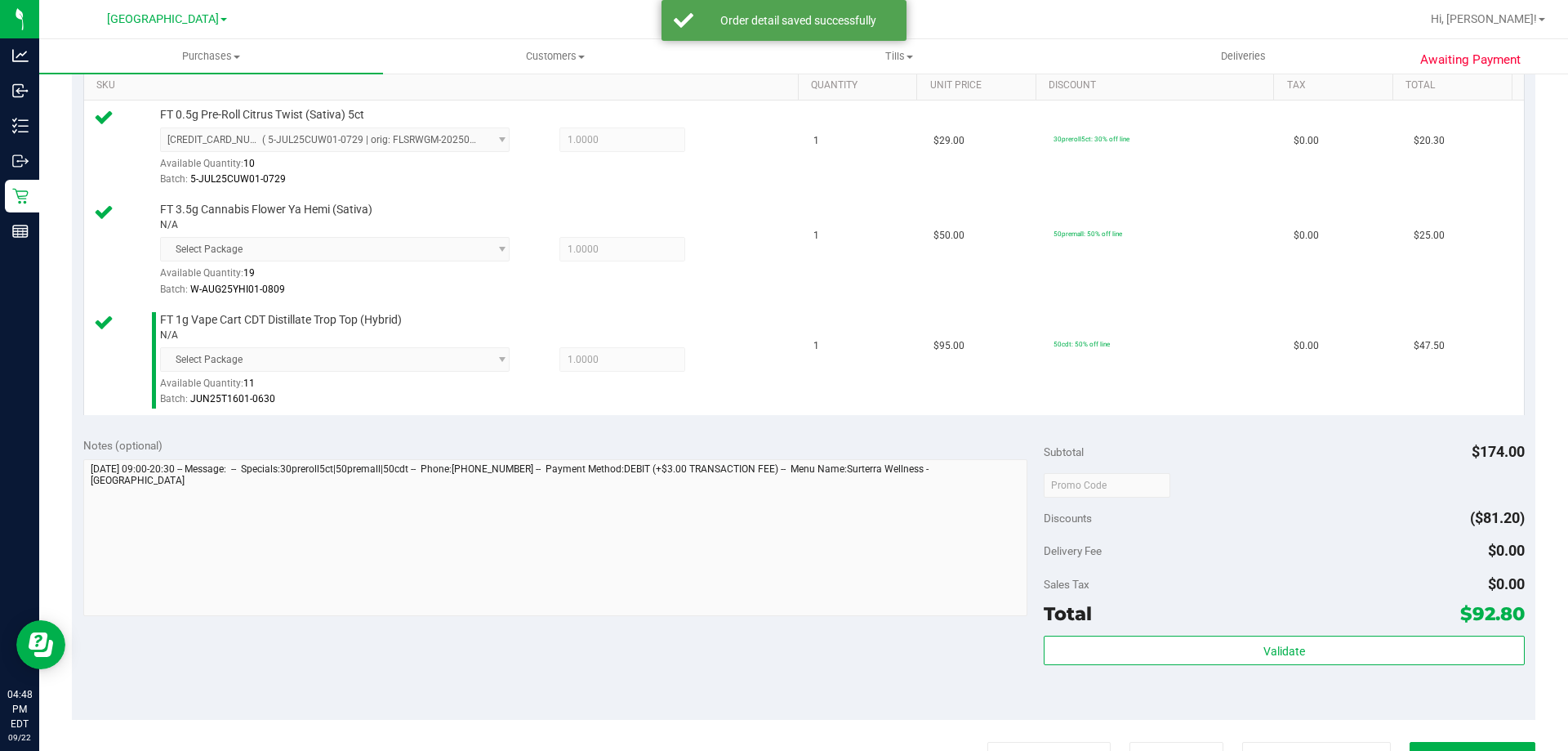
scroll to position [424, 0]
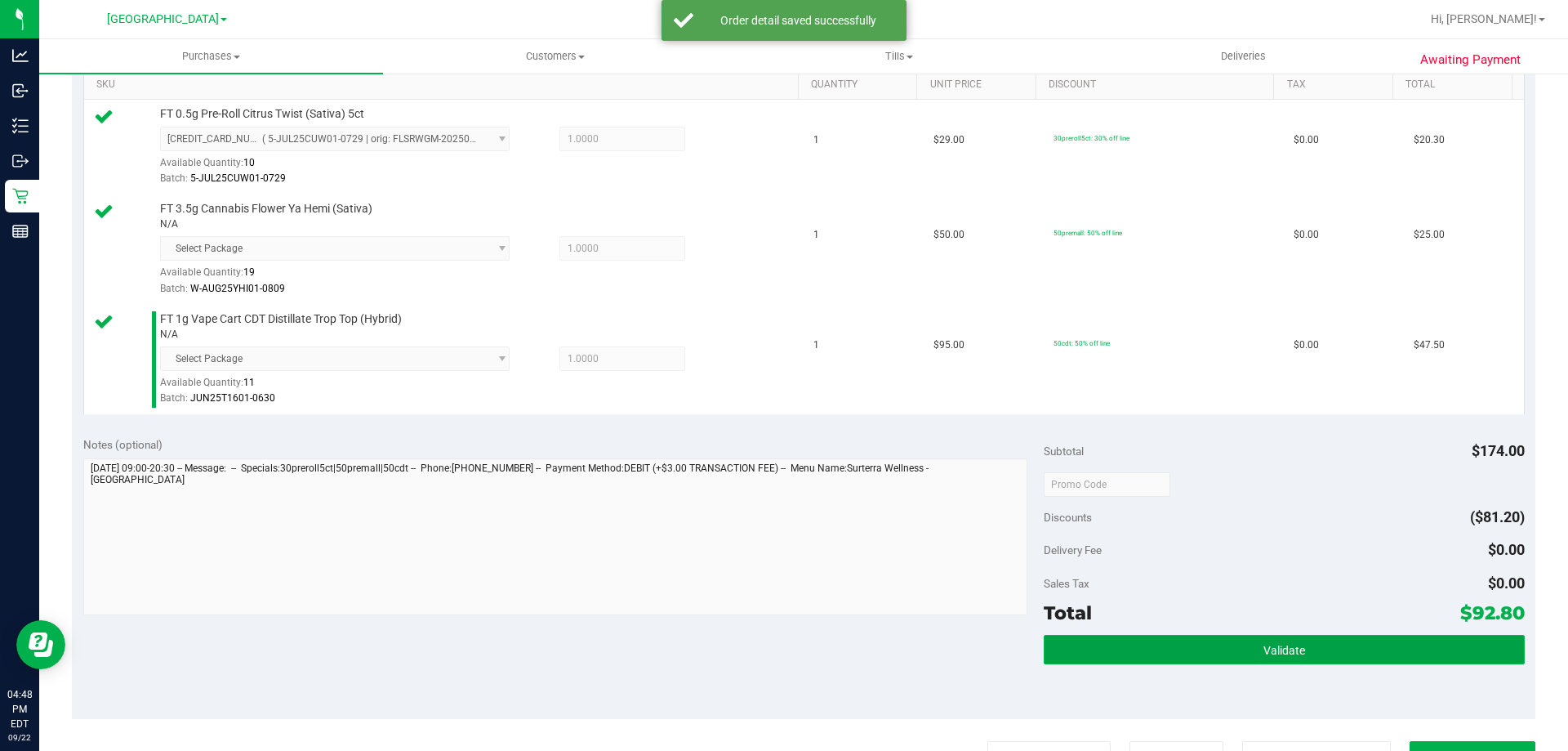
click at [1317, 658] on button "Validate" at bounding box center [1284, 648] width 480 height 29
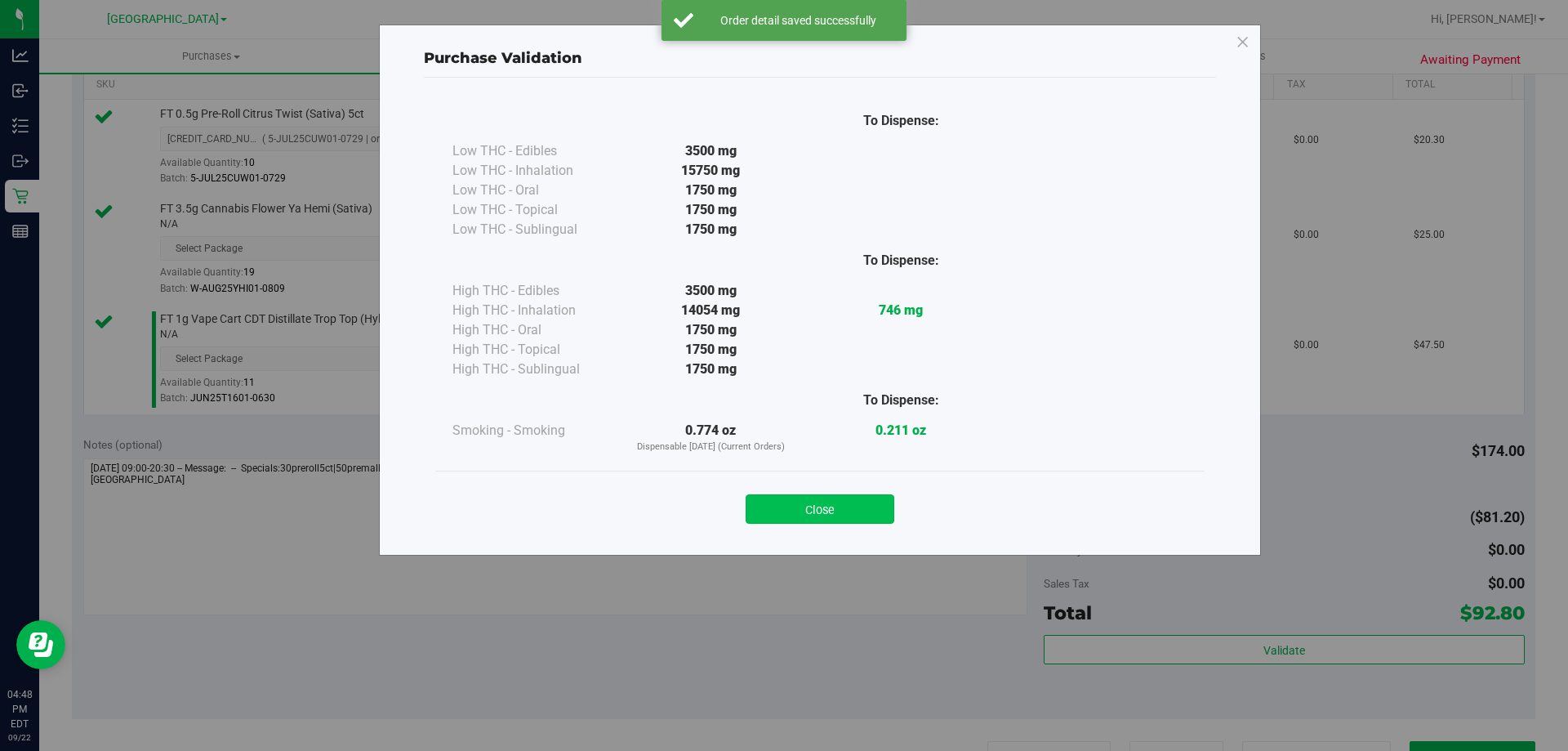
click at [845, 499] on button "Close" at bounding box center [820, 508] width 148 height 29
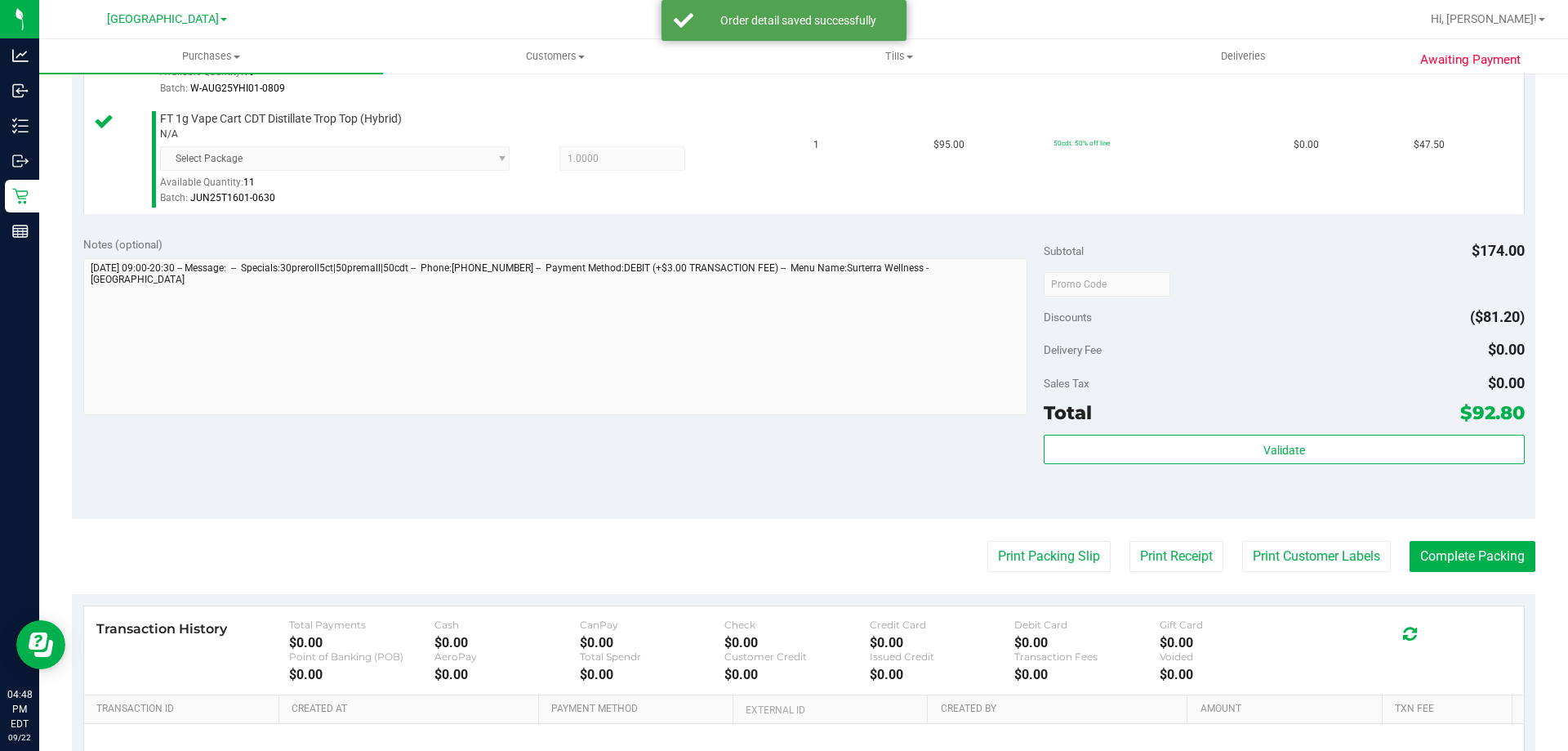
scroll to position [628, 0]
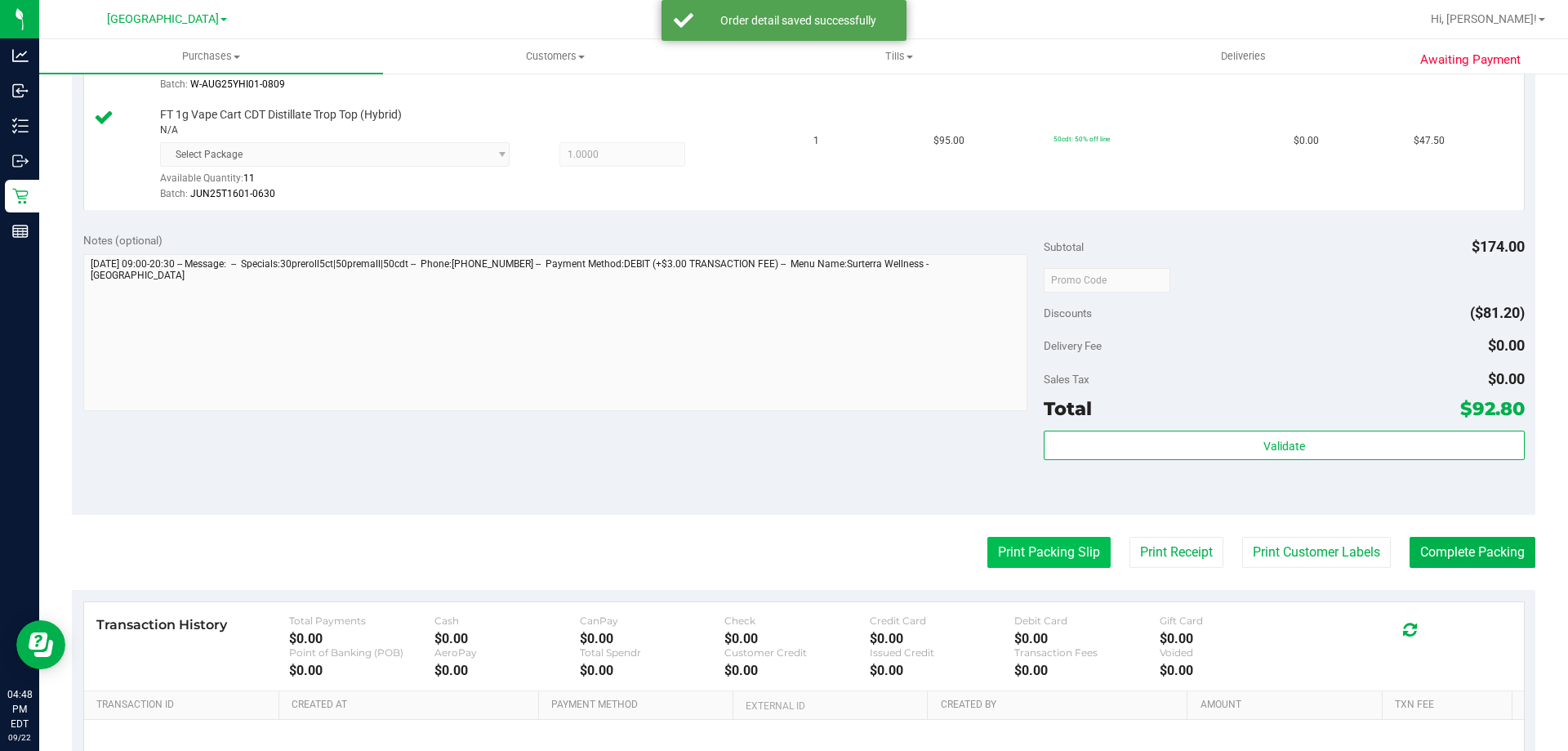
click at [1065, 537] on button "Print Packing Slip" at bounding box center [1050, 552] width 123 height 31
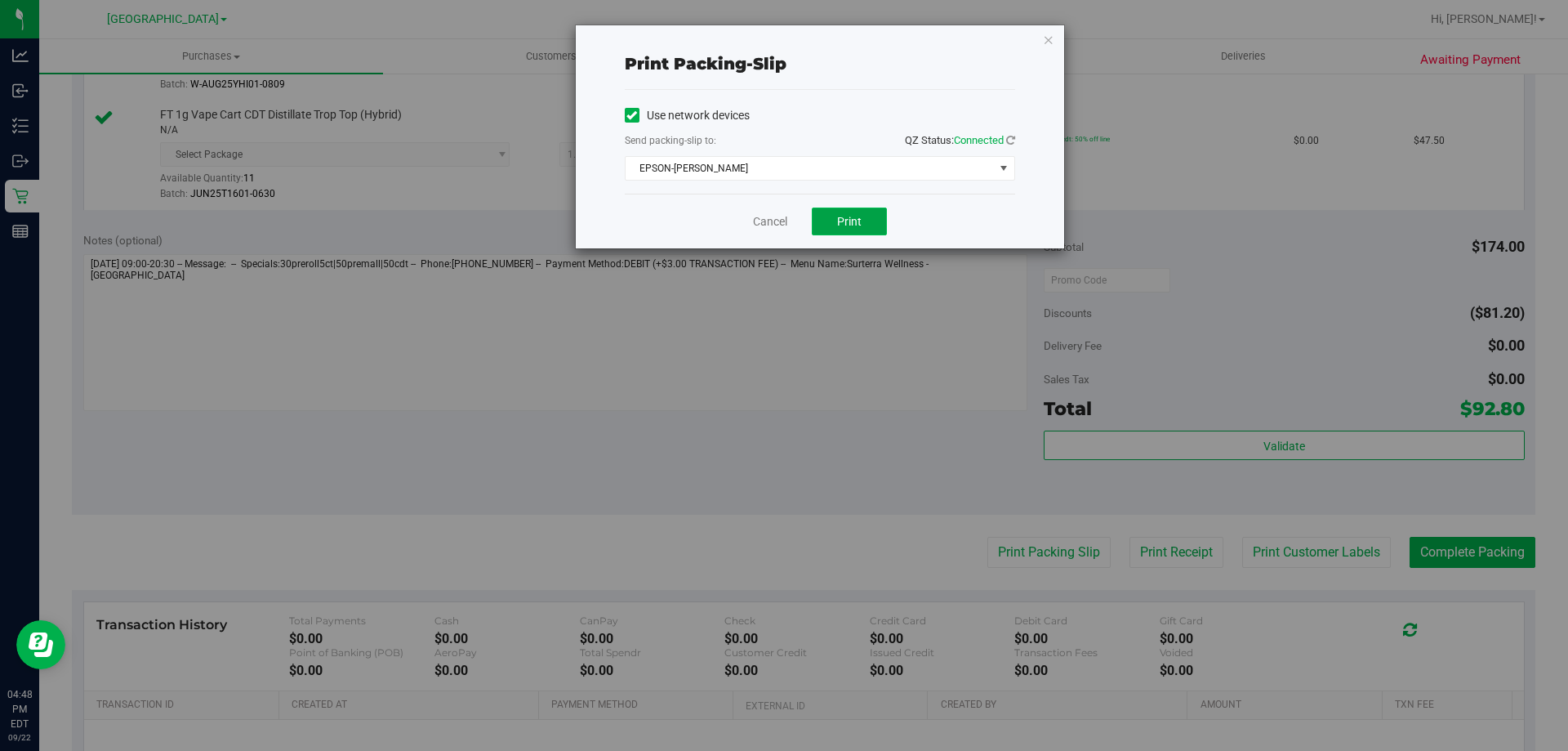
click at [872, 231] on button "Print" at bounding box center [849, 221] width 75 height 28
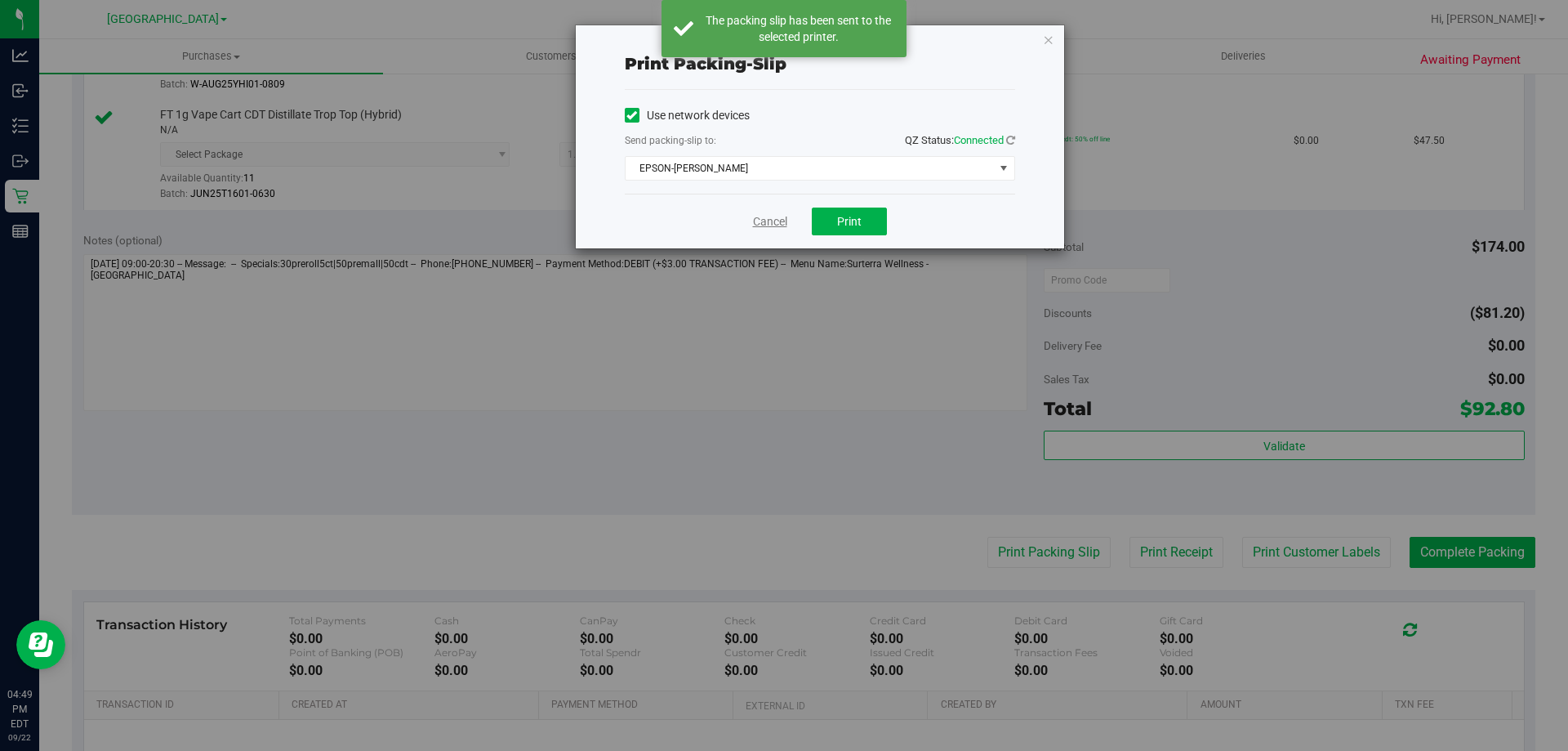
click at [758, 217] on link "Cancel" at bounding box center [769, 222] width 34 height 18
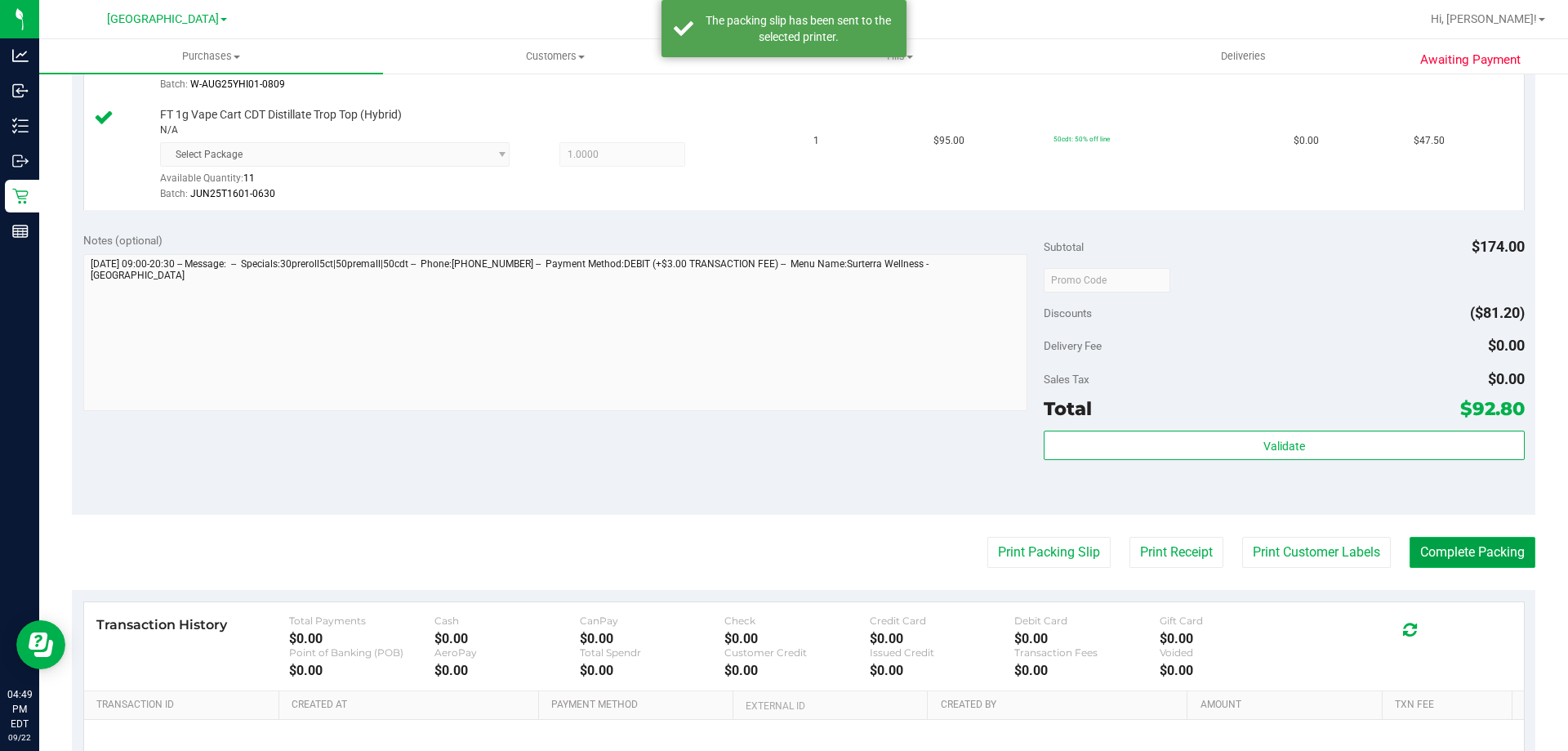
click at [1514, 553] on button "Complete Packing" at bounding box center [1472, 552] width 126 height 31
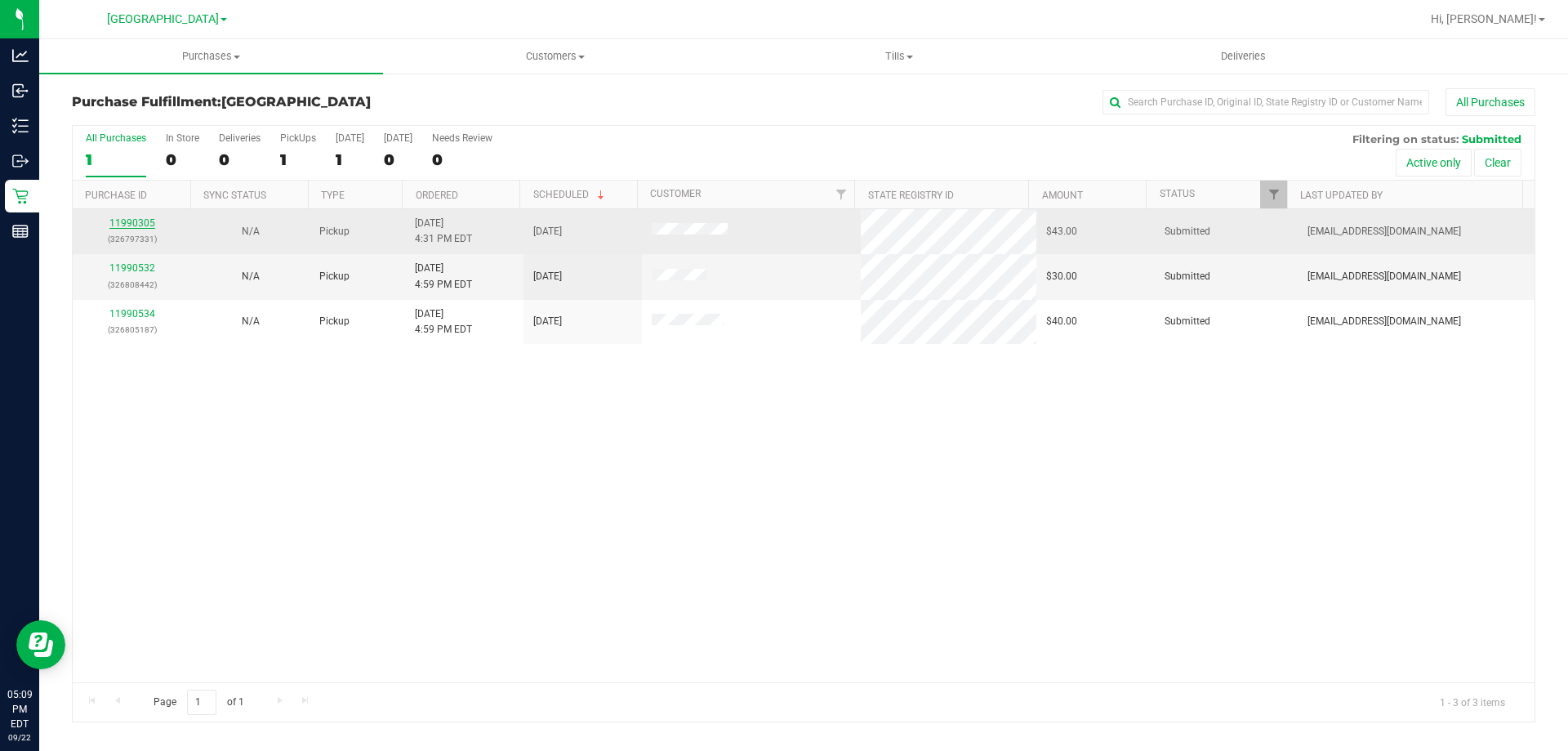
click at [119, 222] on link "11990305" at bounding box center [132, 223] width 46 height 12
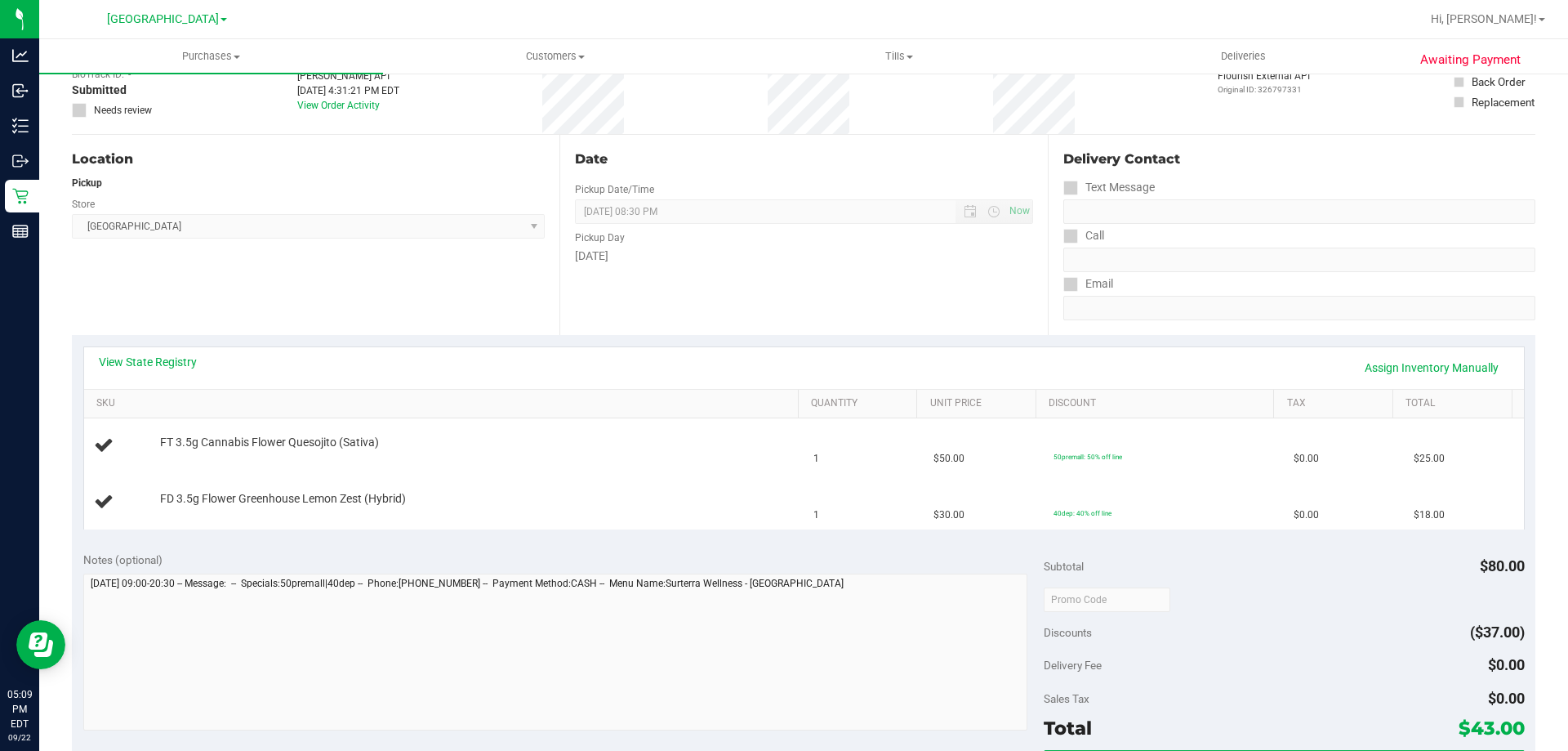
scroll to position [327, 0]
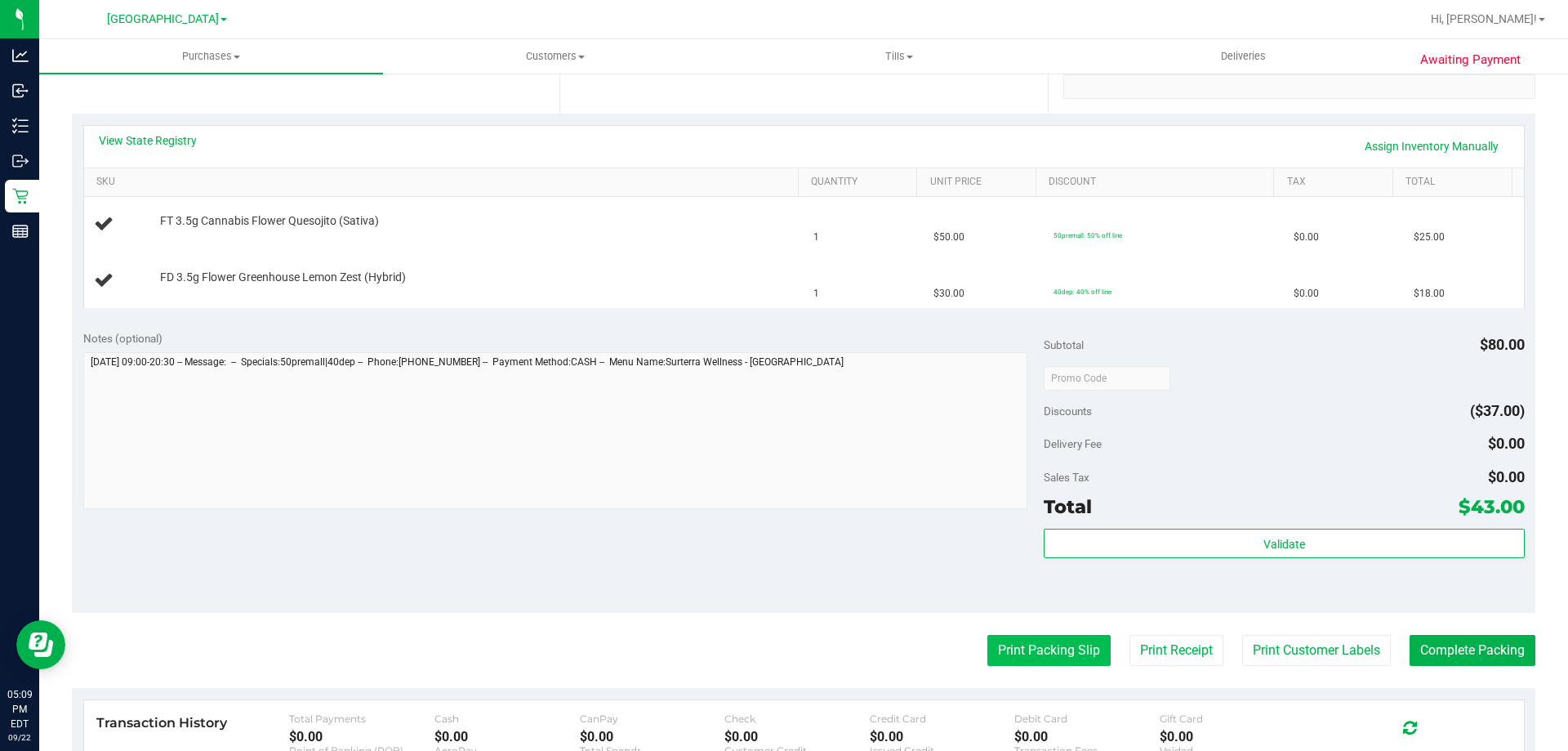
click at [1040, 650] on button "Print Packing Slip" at bounding box center [1050, 649] width 123 height 31
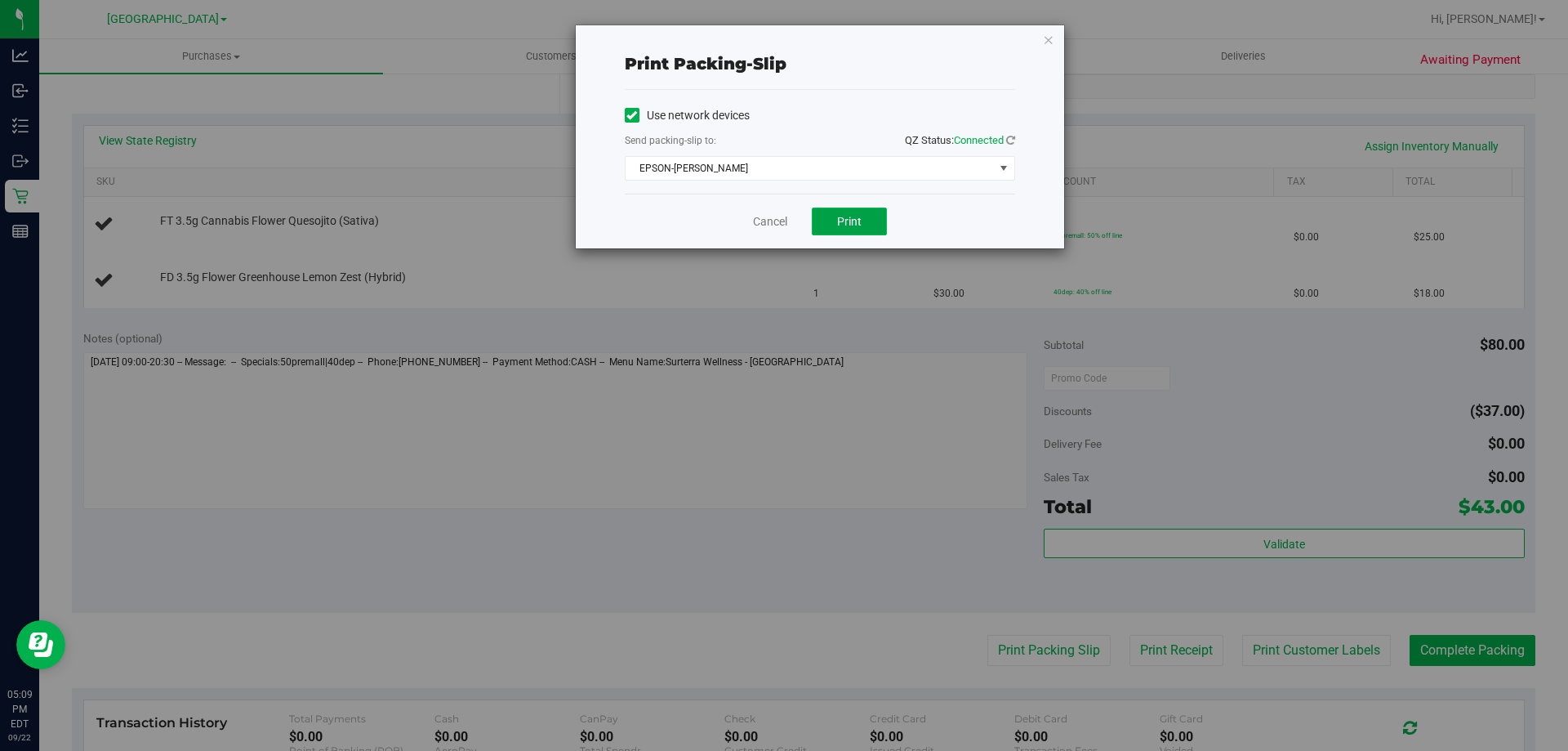
click at [842, 210] on button "Print" at bounding box center [849, 221] width 75 height 28
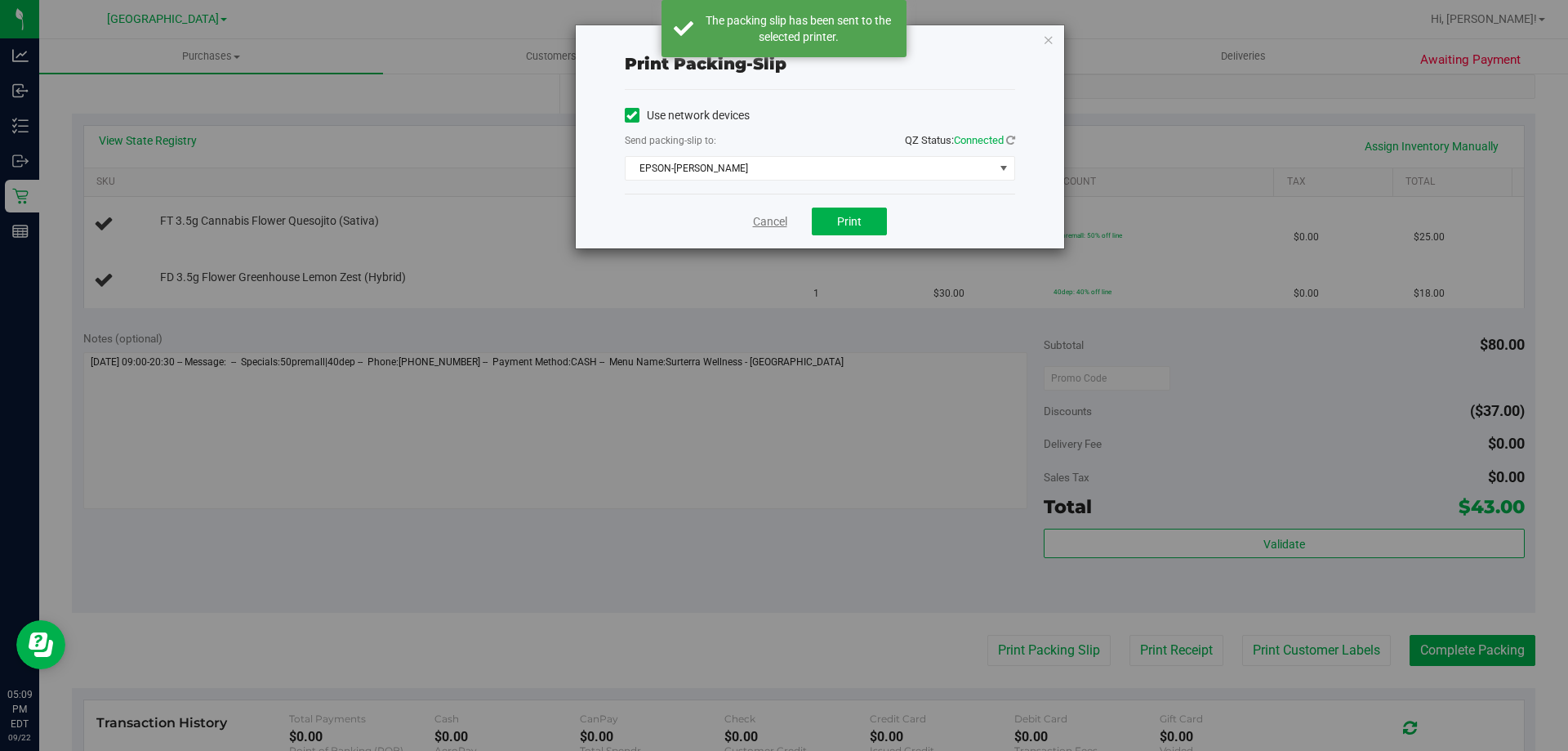
click at [765, 222] on link "Cancel" at bounding box center [769, 222] width 34 height 18
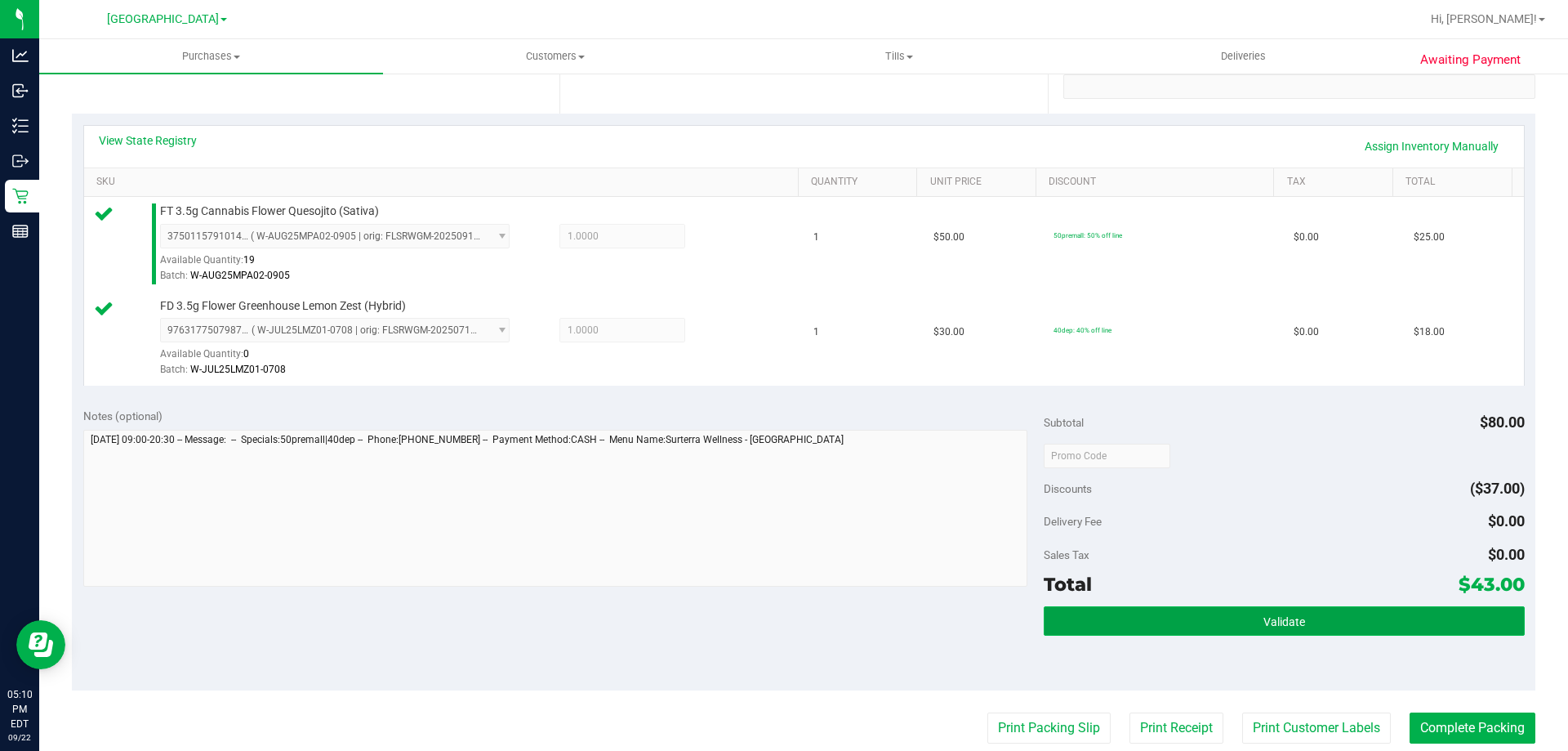
click at [1264, 617] on span "Validate" at bounding box center [1285, 622] width 42 height 13
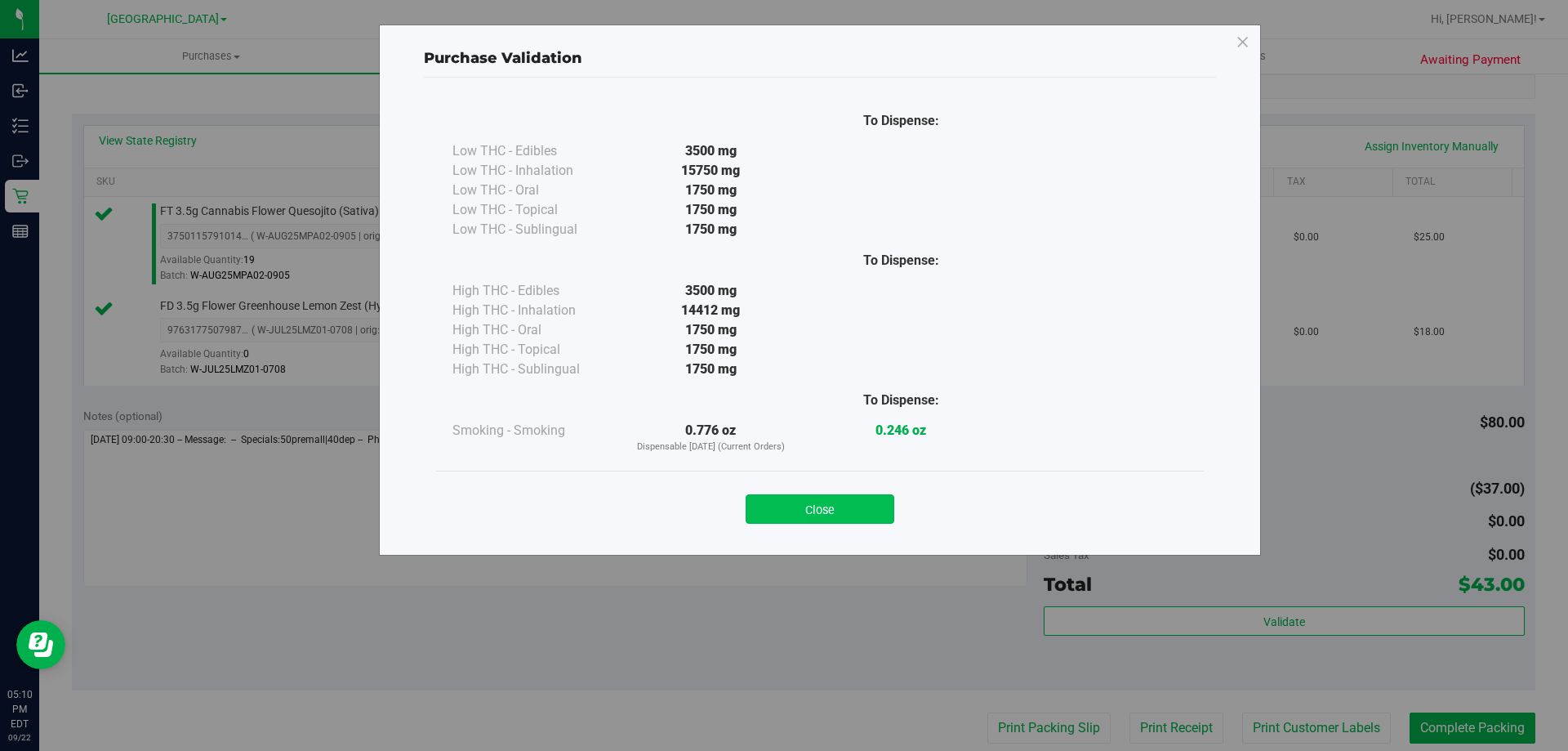
click at [823, 511] on button "Close" at bounding box center [820, 508] width 148 height 29
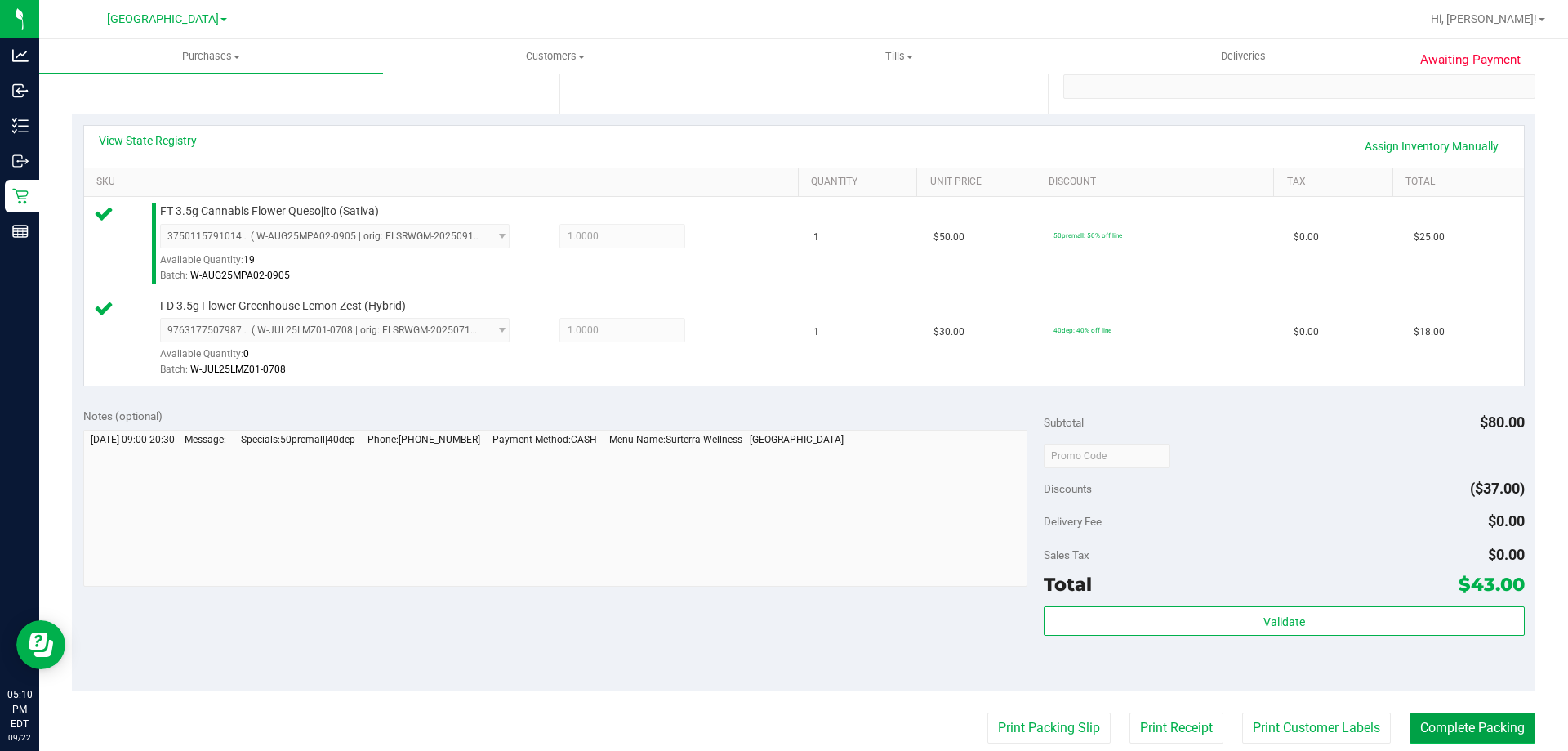
click at [1468, 741] on button "Complete Packing" at bounding box center [1472, 727] width 126 height 31
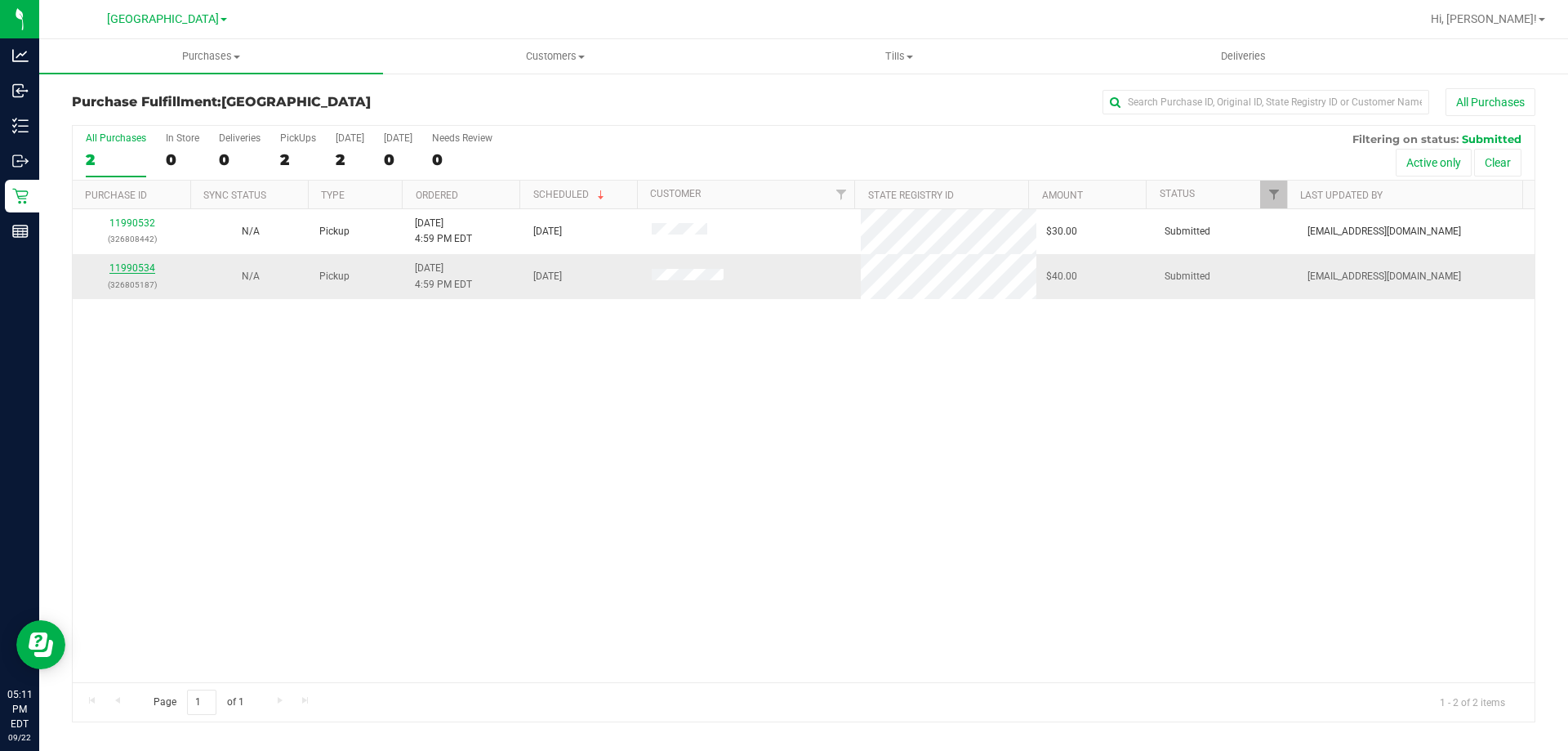
click at [143, 271] on link "11990534" at bounding box center [132, 268] width 46 height 12
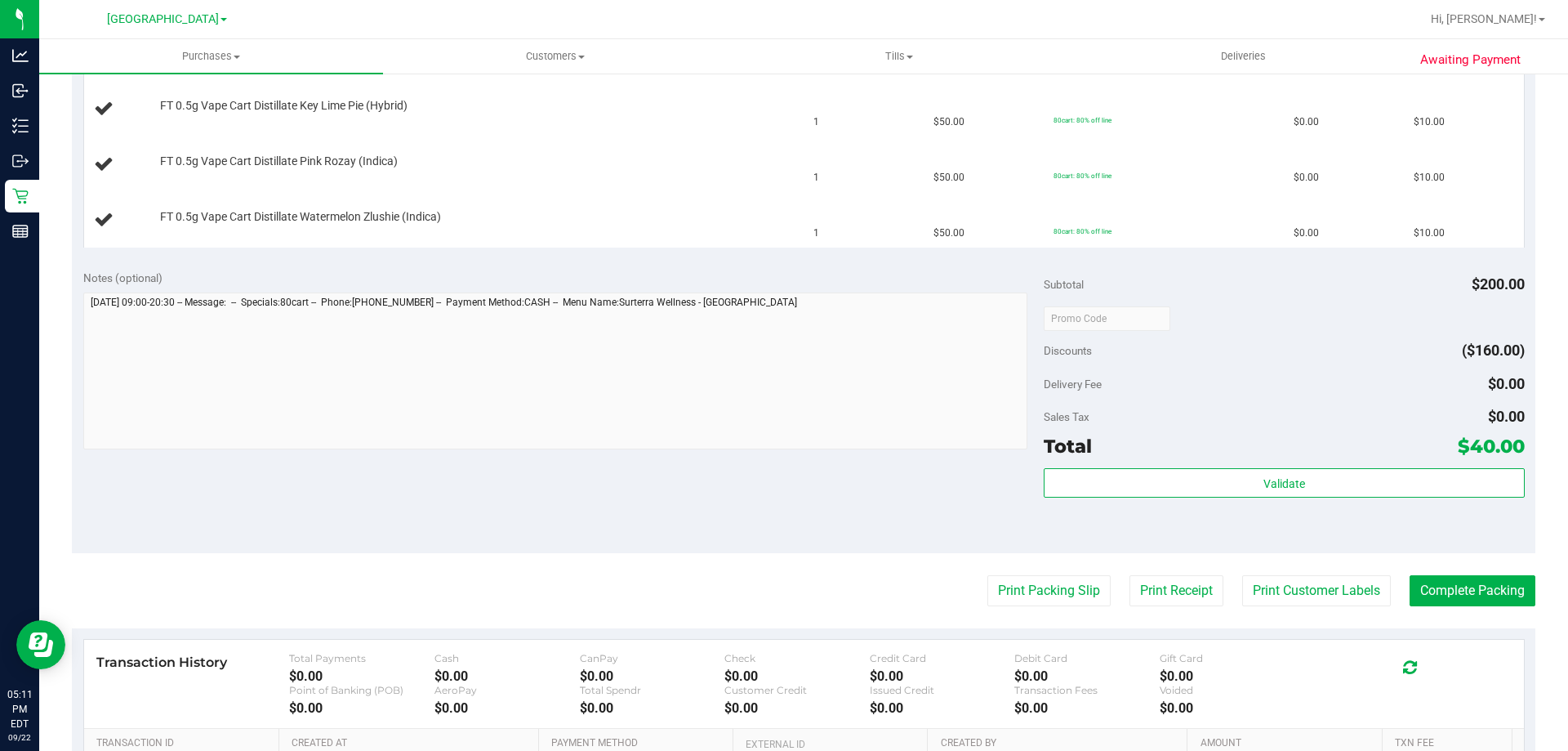
scroll to position [577, 0]
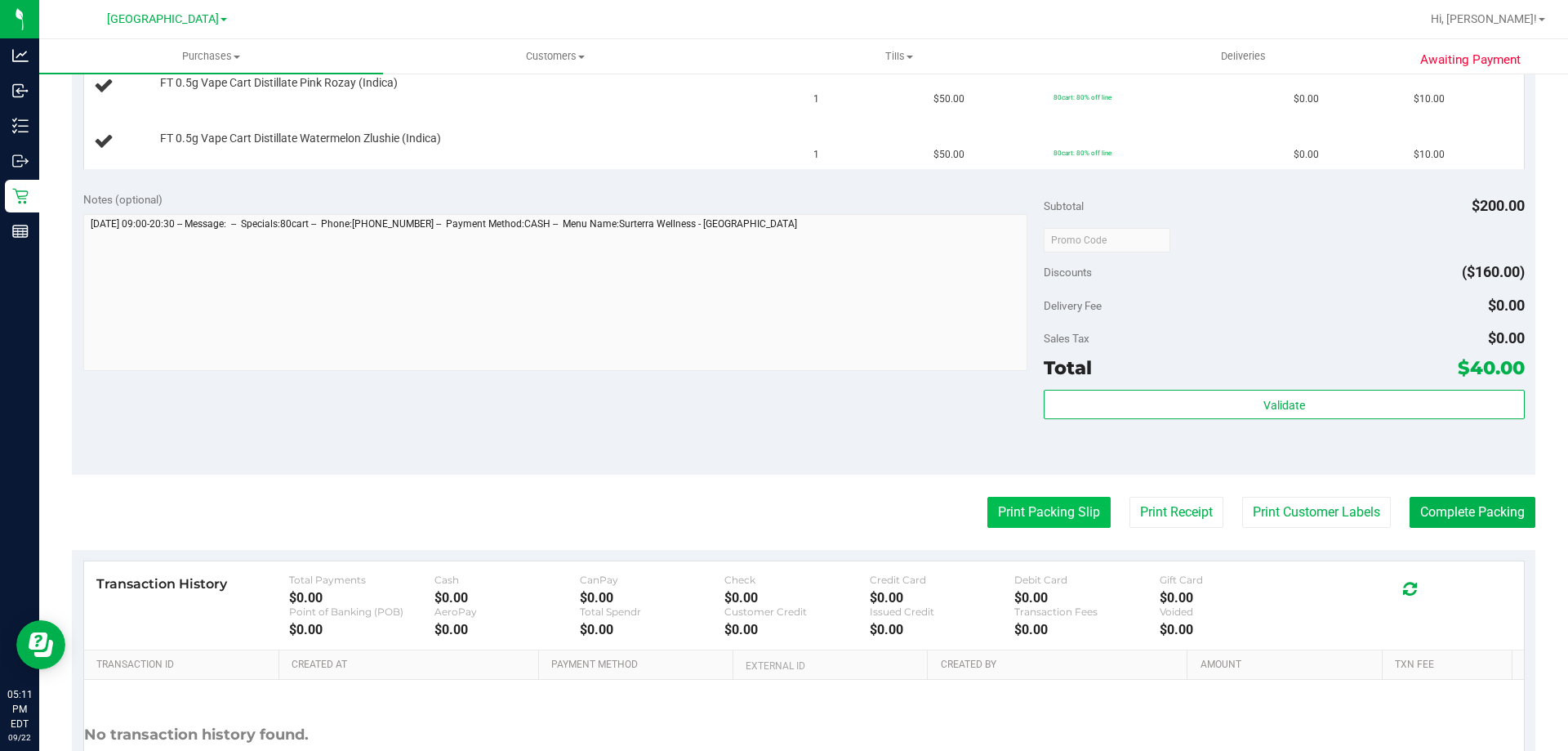
click at [989, 510] on button "Print Packing Slip" at bounding box center [1050, 512] width 123 height 31
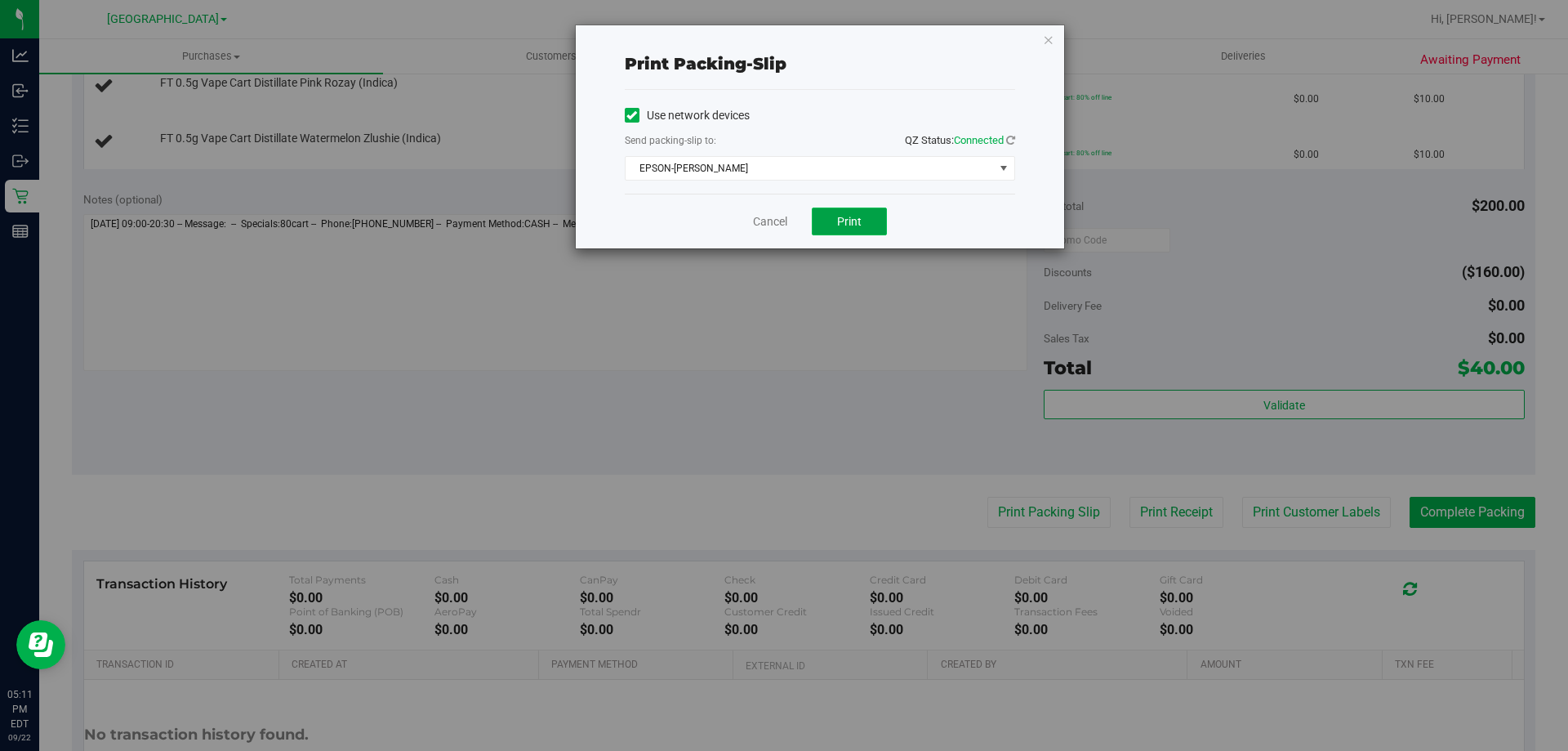
click at [866, 222] on button "Print" at bounding box center [849, 221] width 75 height 28
click at [782, 223] on link "Cancel" at bounding box center [769, 222] width 34 height 18
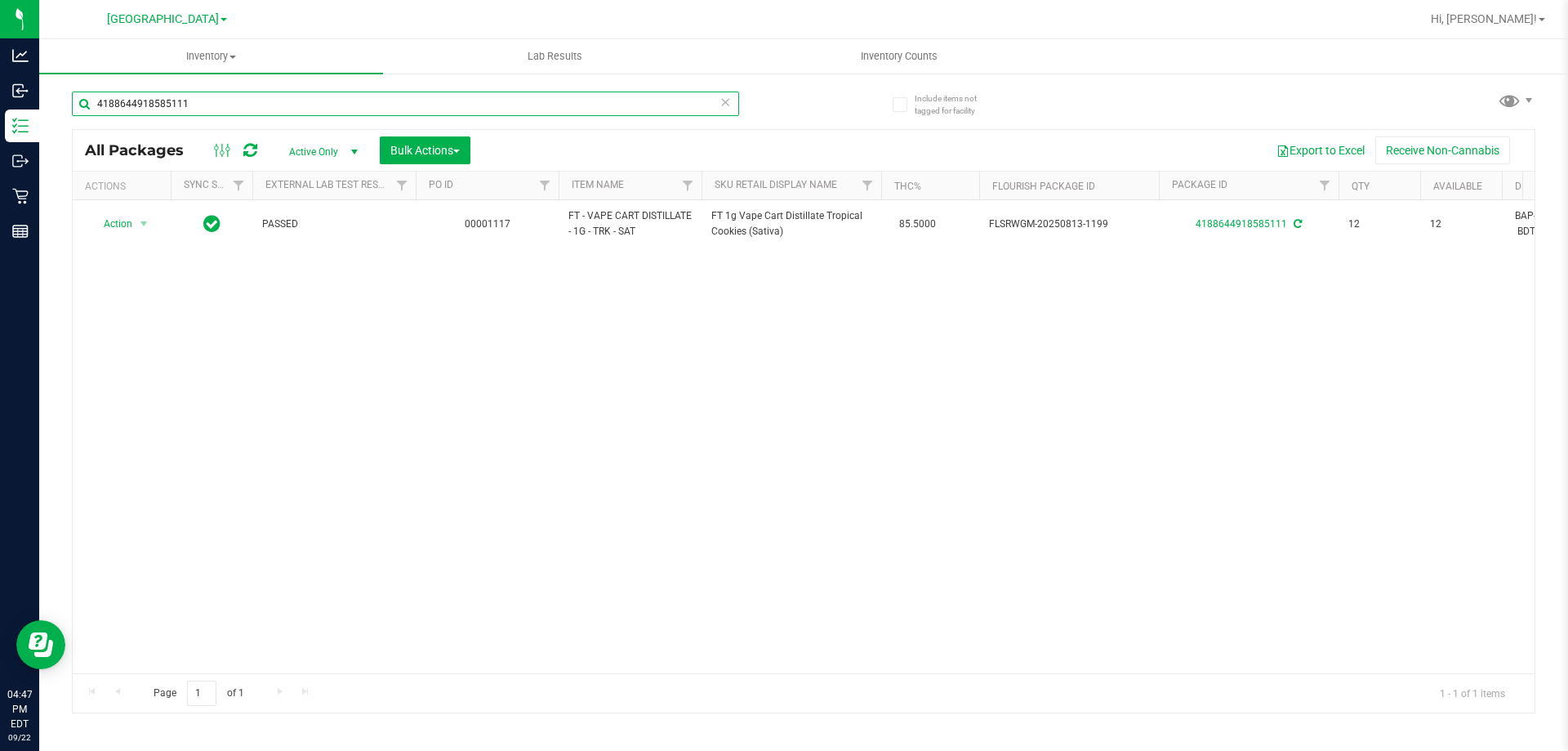
drag, startPoint x: 203, startPoint y: 108, endPoint x: 61, endPoint y: 112, distance: 142.1
click at [61, 112] on div "Include items not tagged for facility 4188644918585111 All Packages Active Only…" at bounding box center [804, 321] width 1529 height 498
